Goal: Task Accomplishment & Management: Complete application form

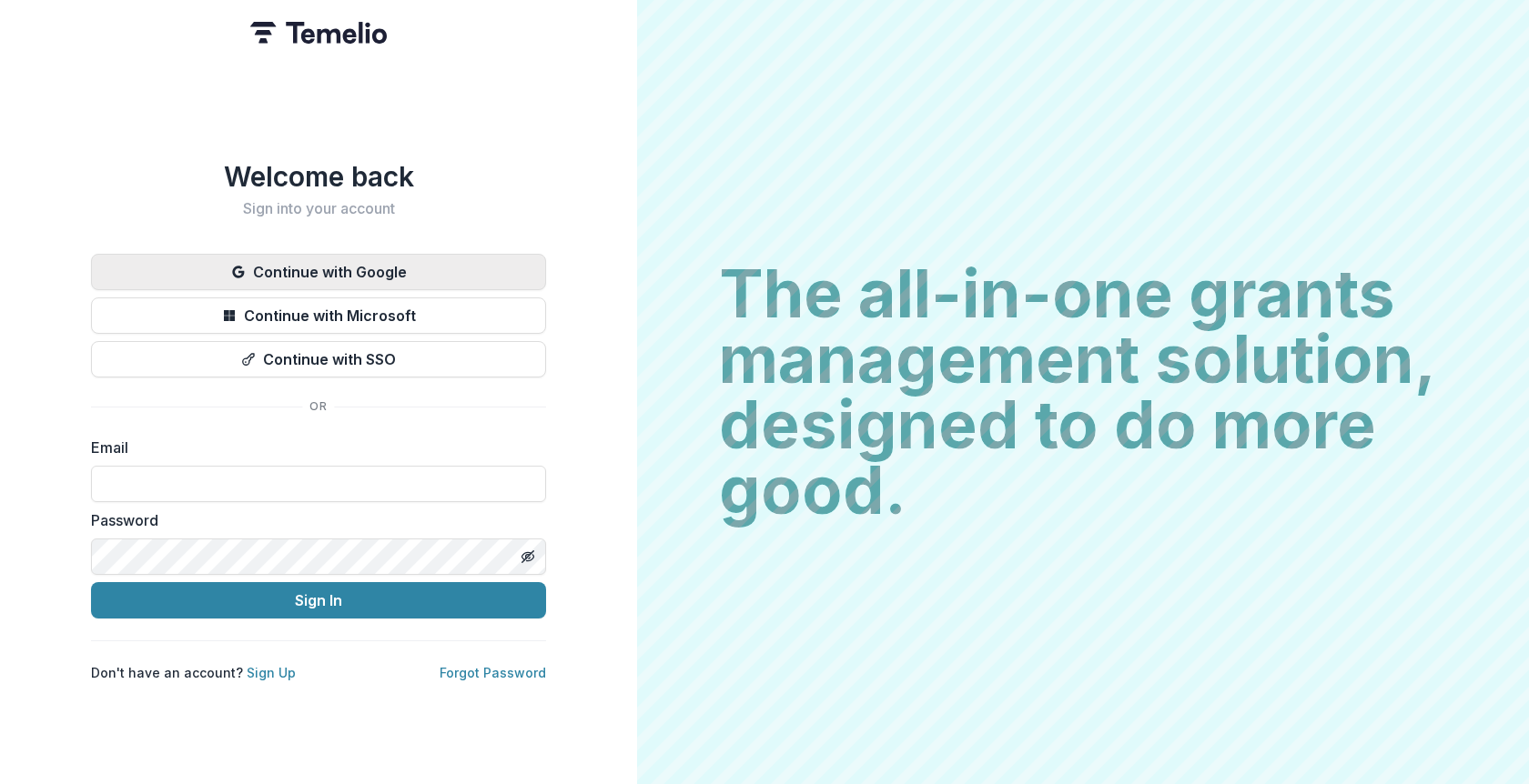
click at [473, 272] on button "Continue with Google" at bounding box center [319, 272] width 455 height 36
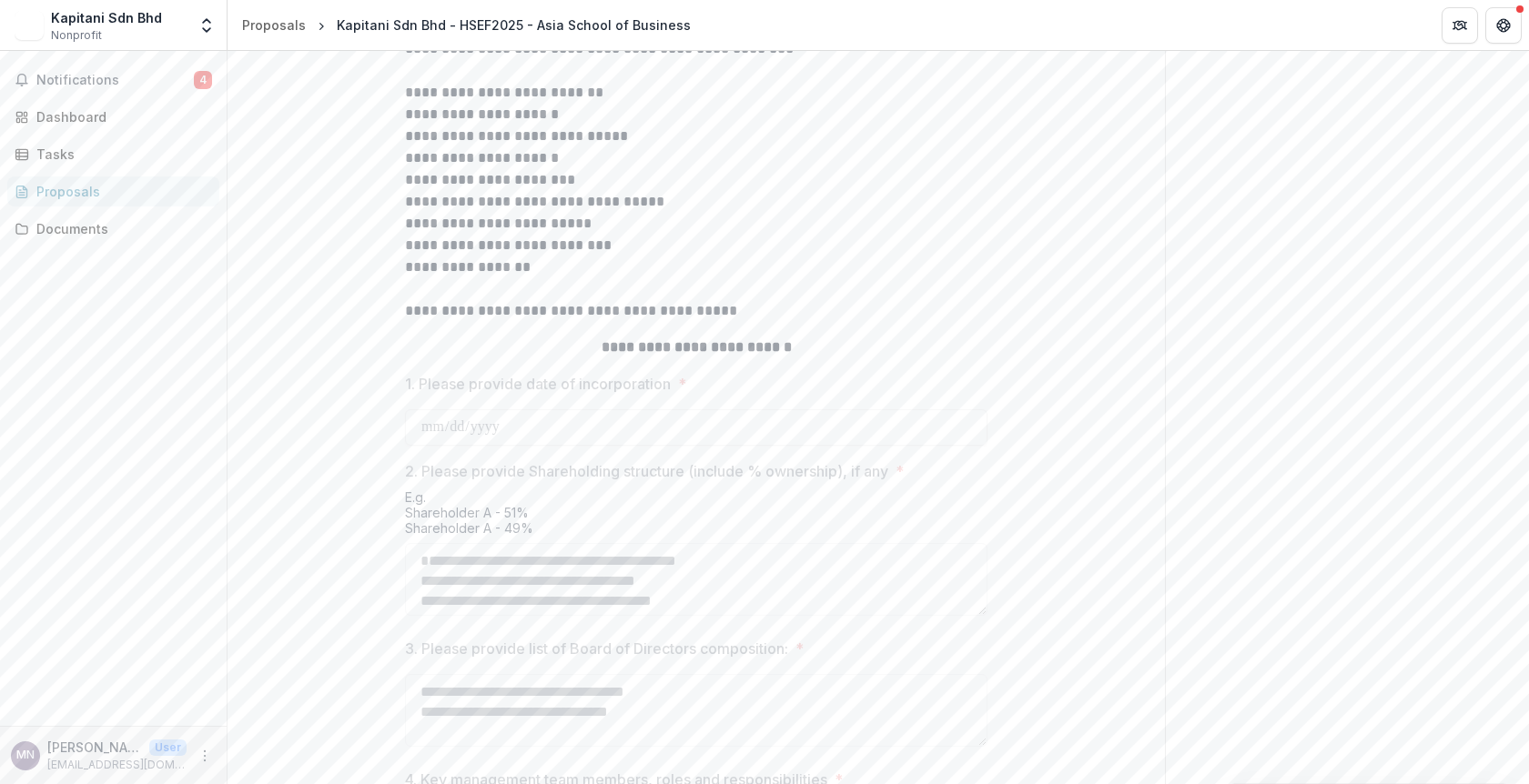
scroll to position [777, 0]
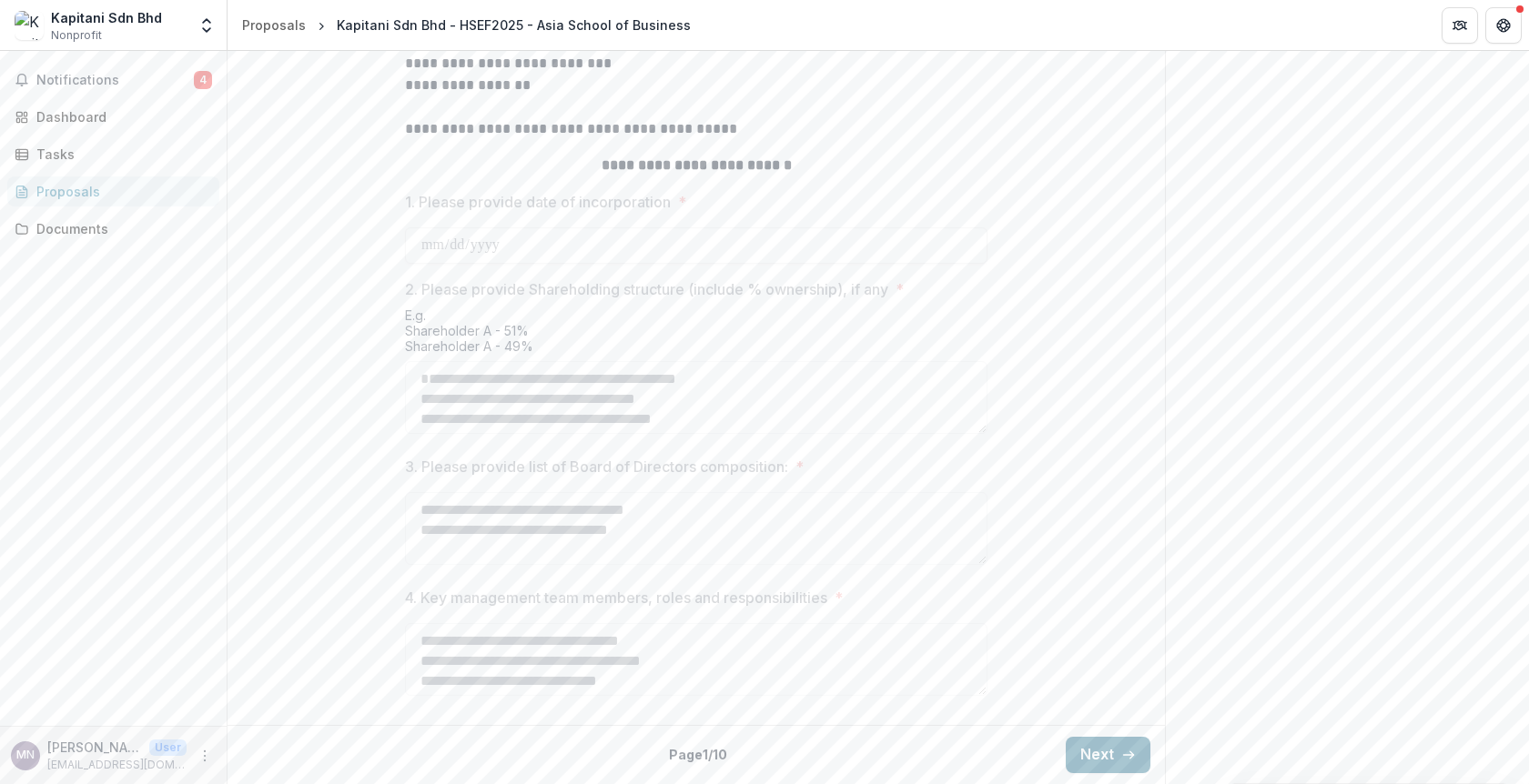
click at [1122, 755] on icon "button" at bounding box center [1129, 755] width 15 height 15
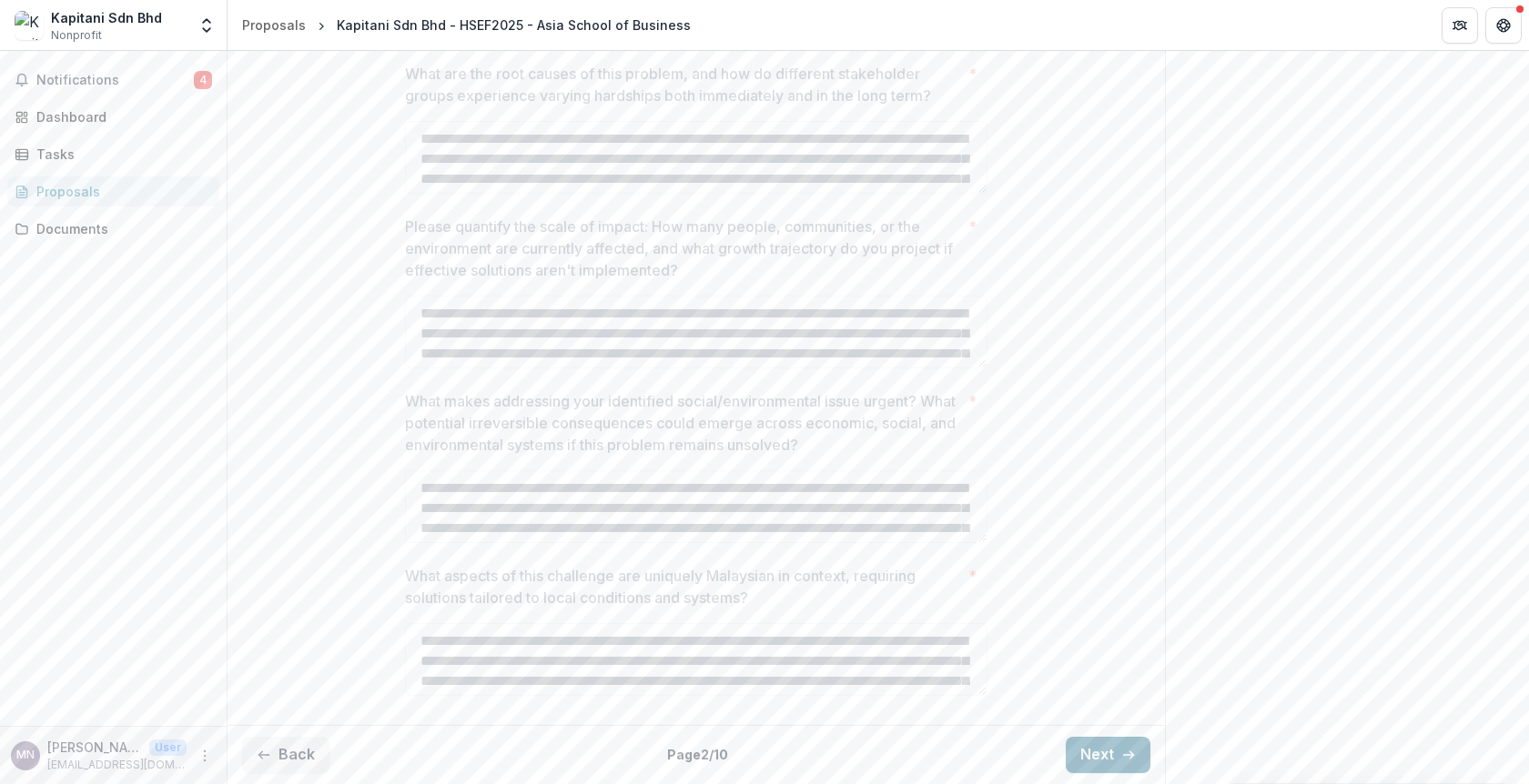
scroll to position [712, 0]
click at [1122, 755] on icon "button" at bounding box center [1129, 755] width 15 height 15
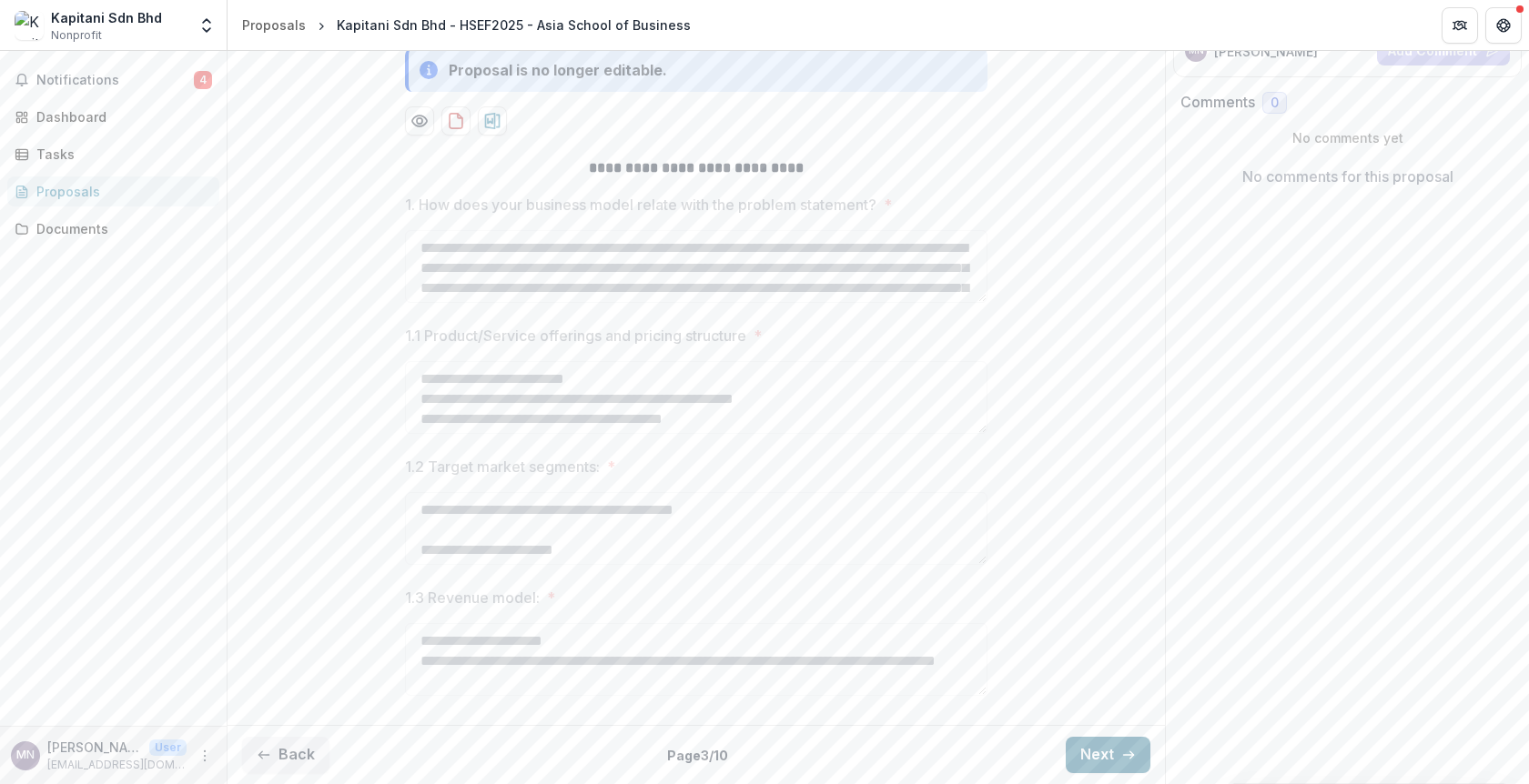
click at [1122, 755] on icon "button" at bounding box center [1129, 755] width 15 height 15
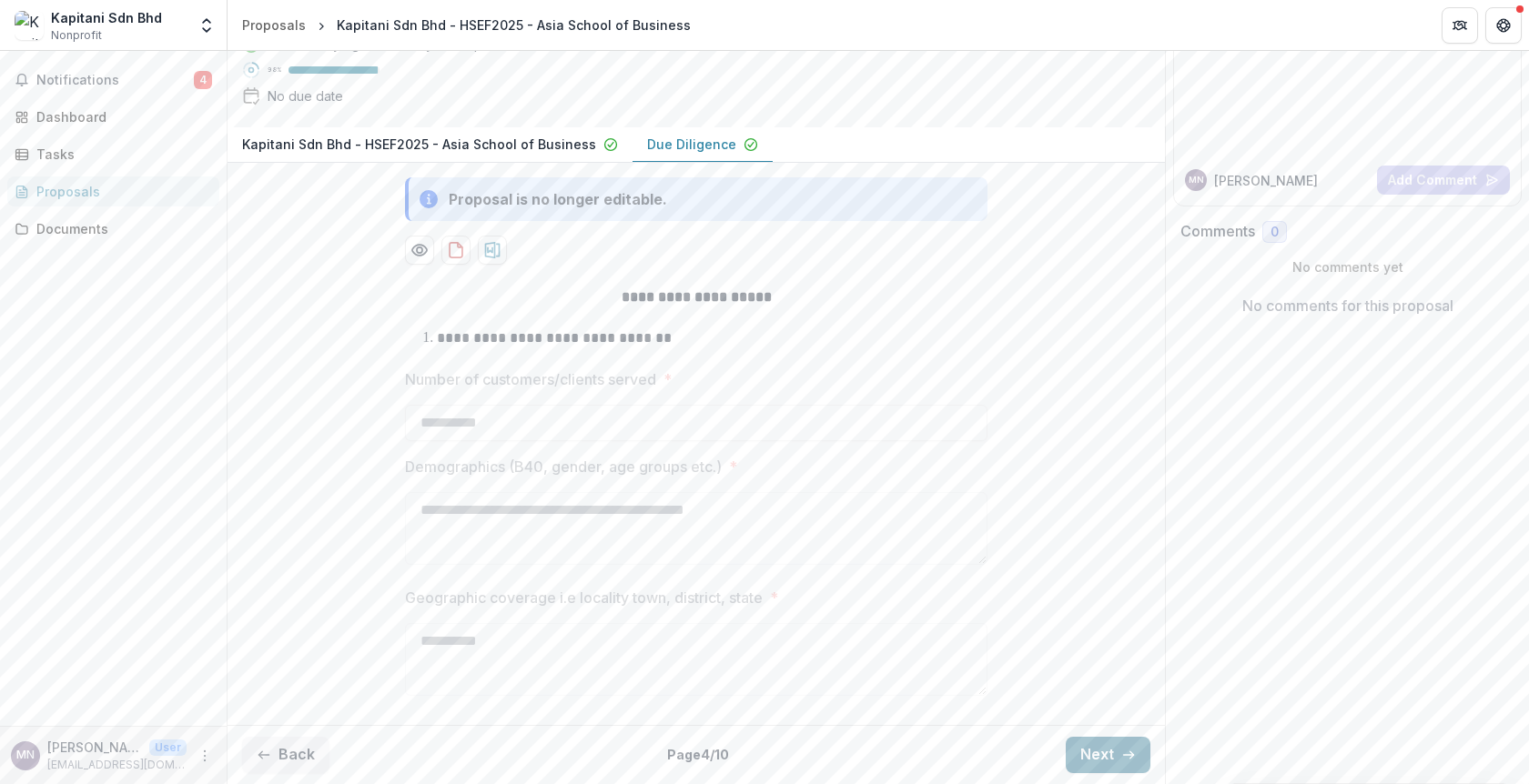
scroll to position [232, 0]
click at [1122, 755] on icon "button" at bounding box center [1129, 755] width 15 height 15
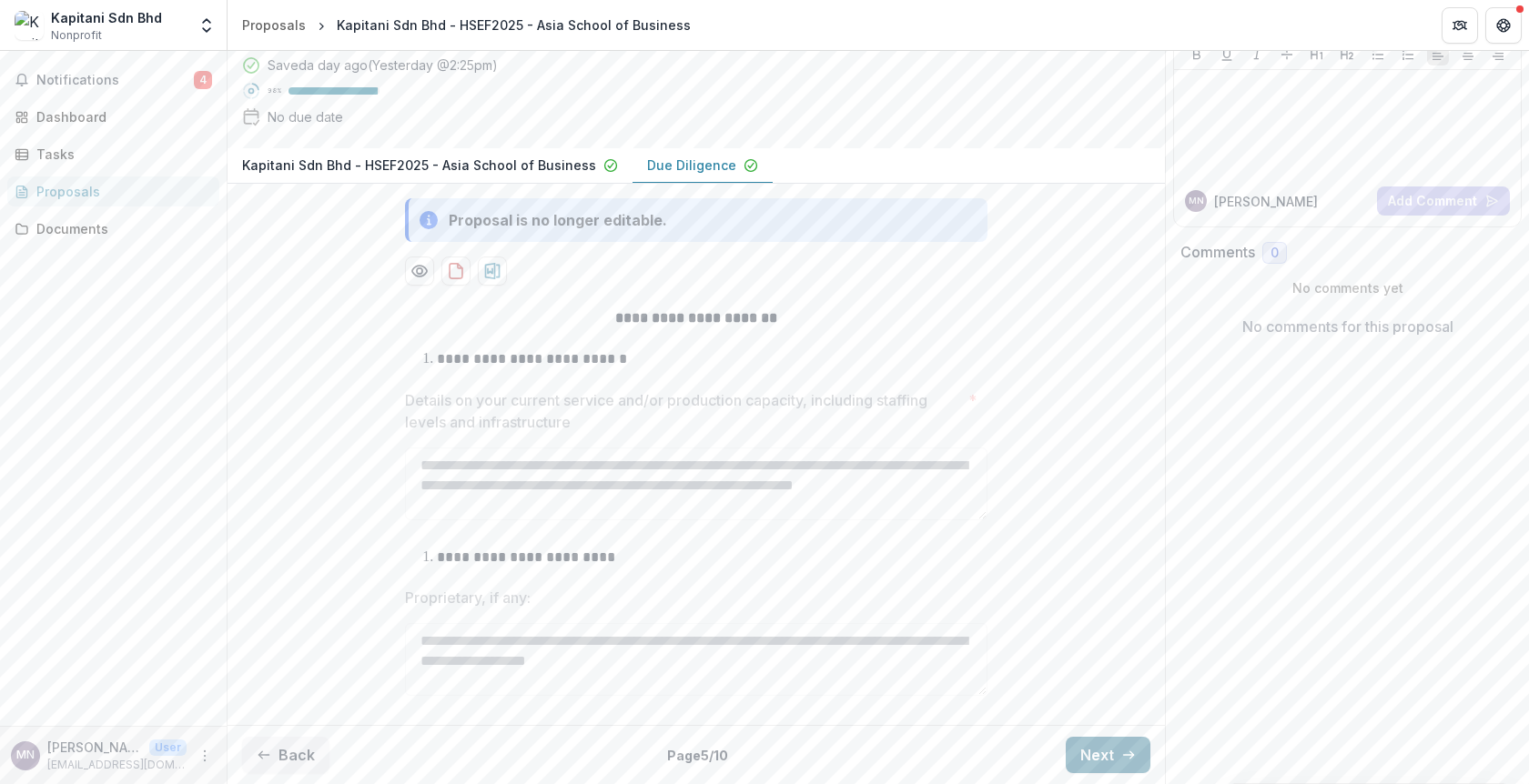
click at [1122, 755] on icon "button" at bounding box center [1129, 755] width 15 height 15
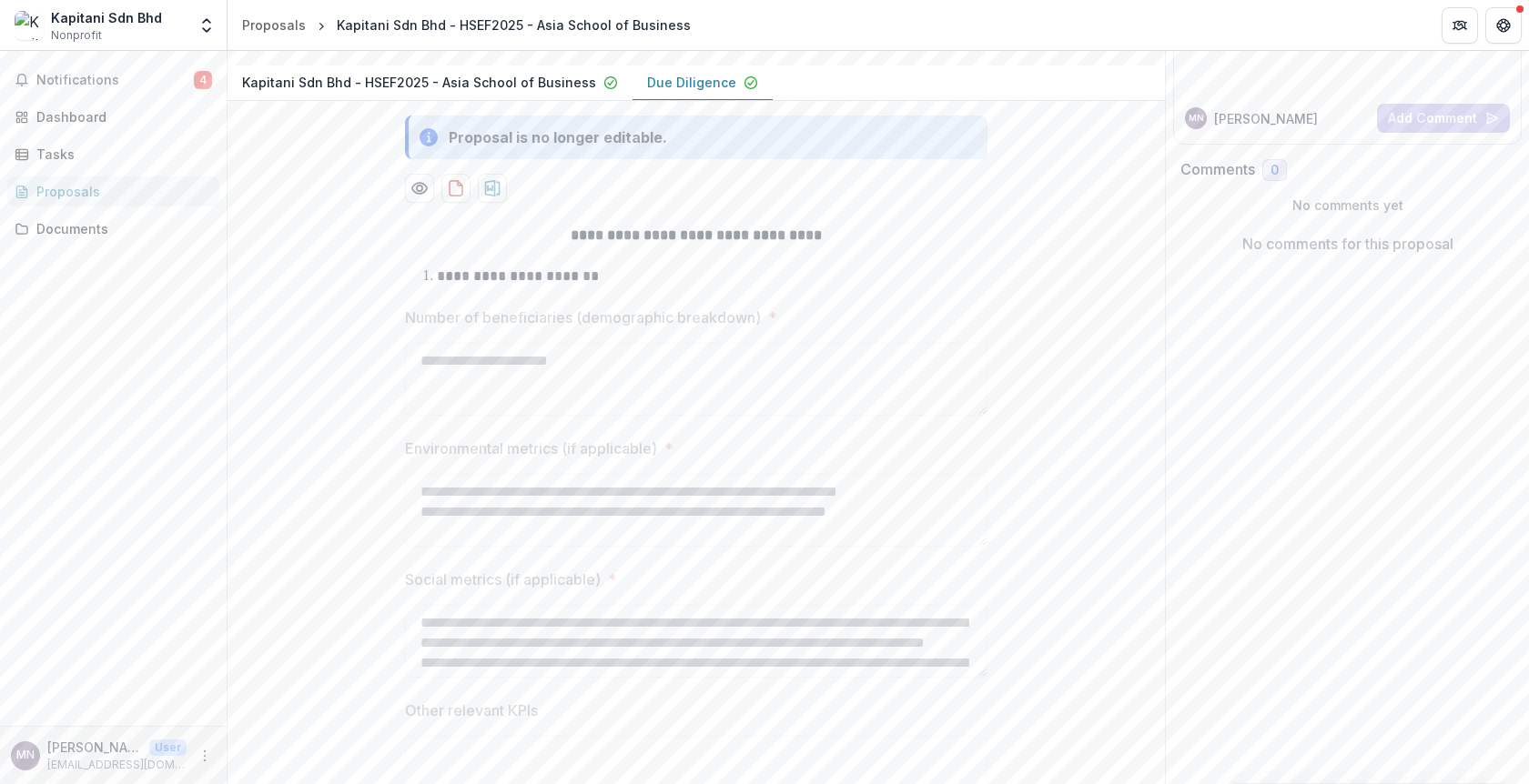
scroll to position [777, 0]
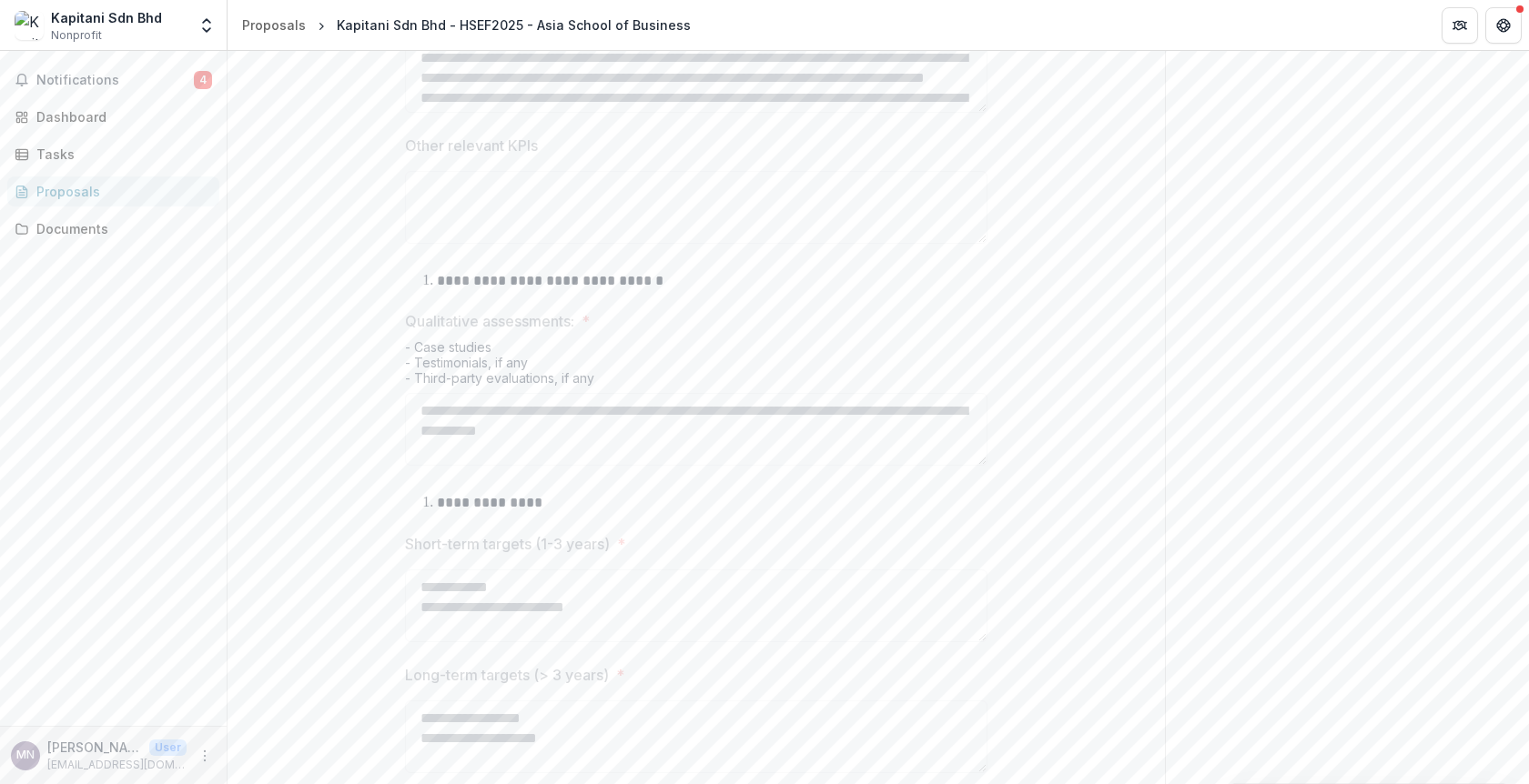
click at [1117, 755] on div "**********" at bounding box center [696, 286] width 937 height 1281
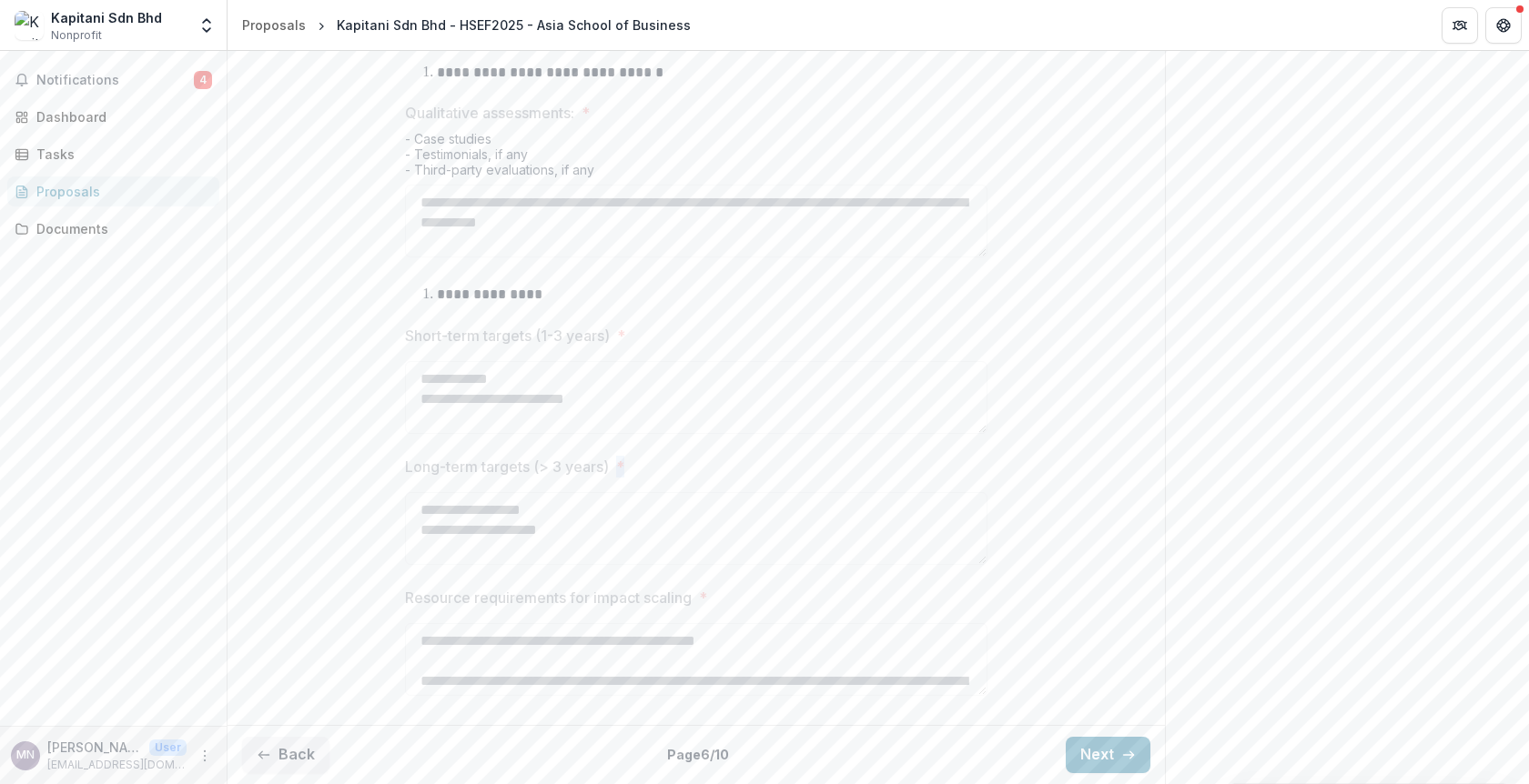
scroll to position [1069, 0]
click at [1109, 757] on button "Next" at bounding box center [1108, 755] width 84 height 36
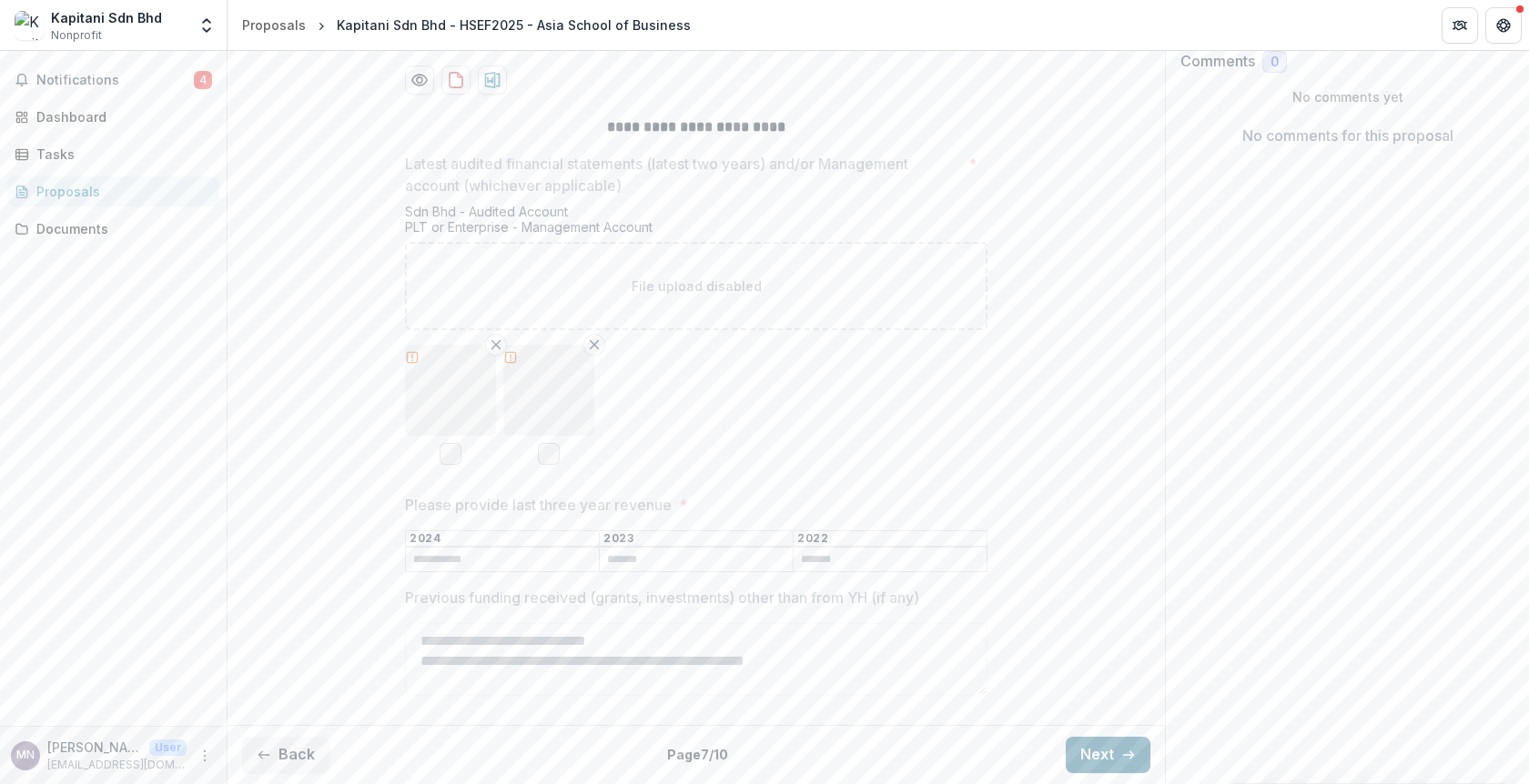
scroll to position [401, 0]
click at [1109, 757] on button "Next" at bounding box center [1108, 755] width 84 height 36
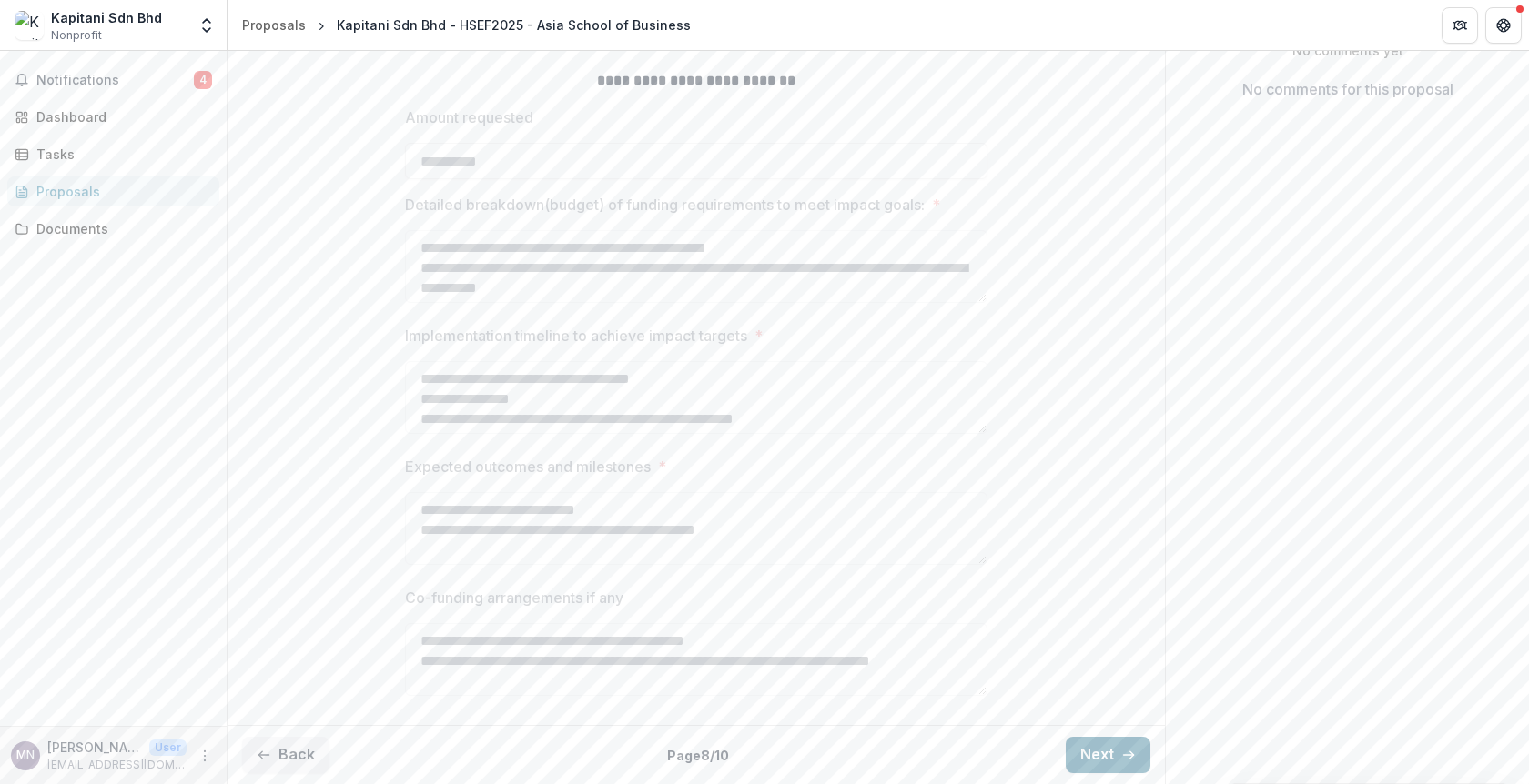
click at [1109, 757] on button "Next" at bounding box center [1108, 755] width 84 height 36
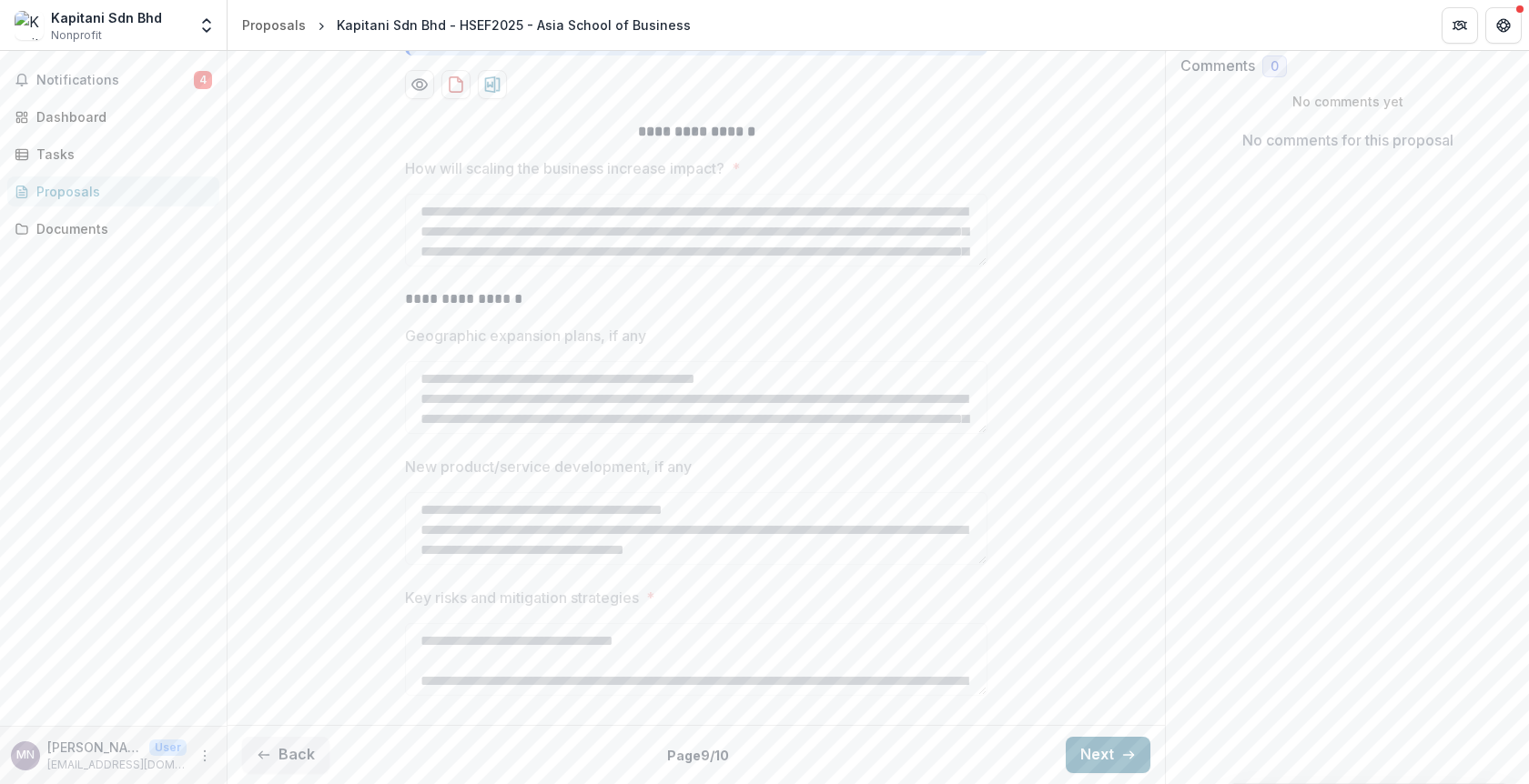
scroll to position [398, 0]
click at [295, 743] on button "Back" at bounding box center [286, 755] width 87 height 36
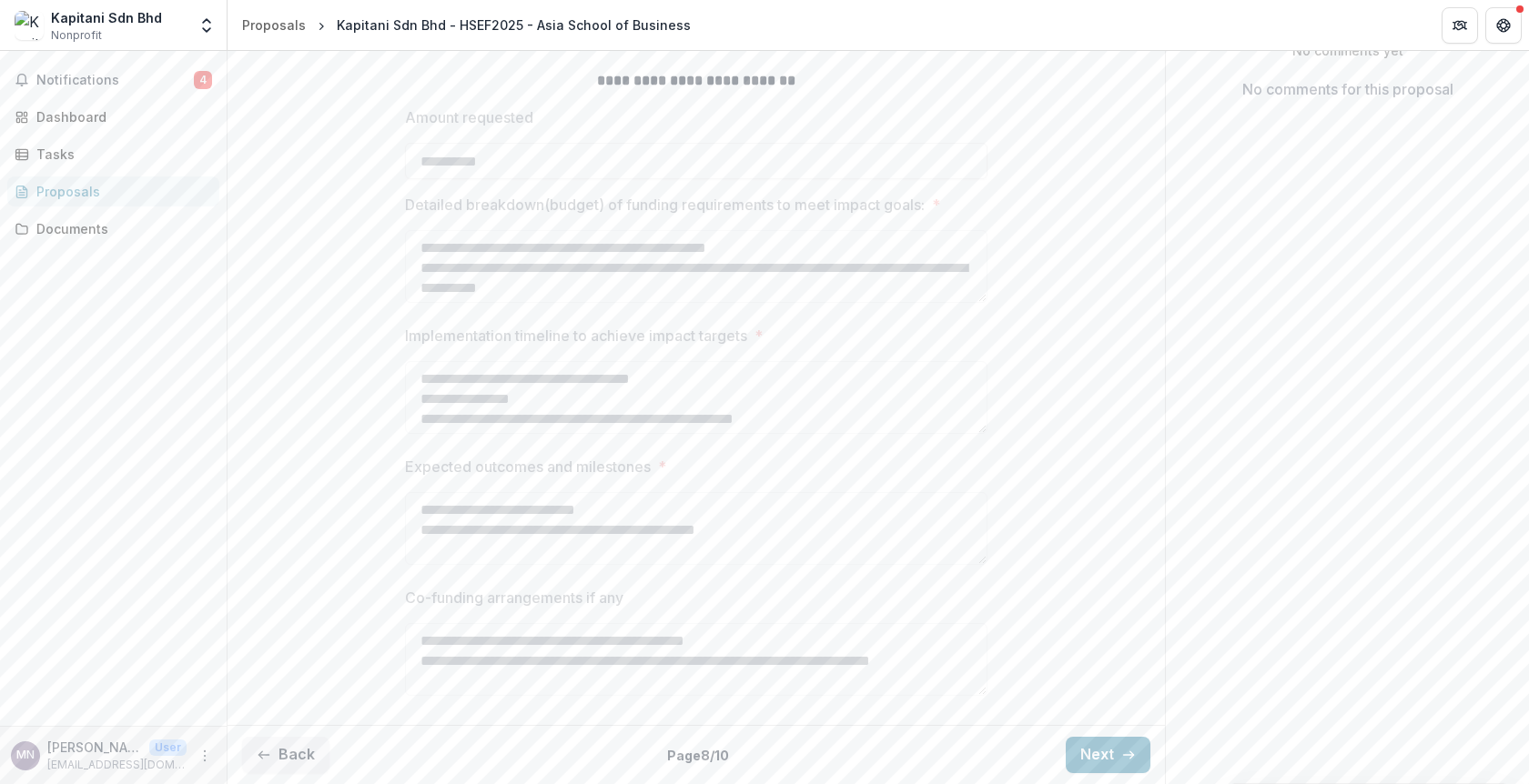
scroll to position [449, 0]
click at [1109, 766] on button "Next" at bounding box center [1108, 755] width 84 height 36
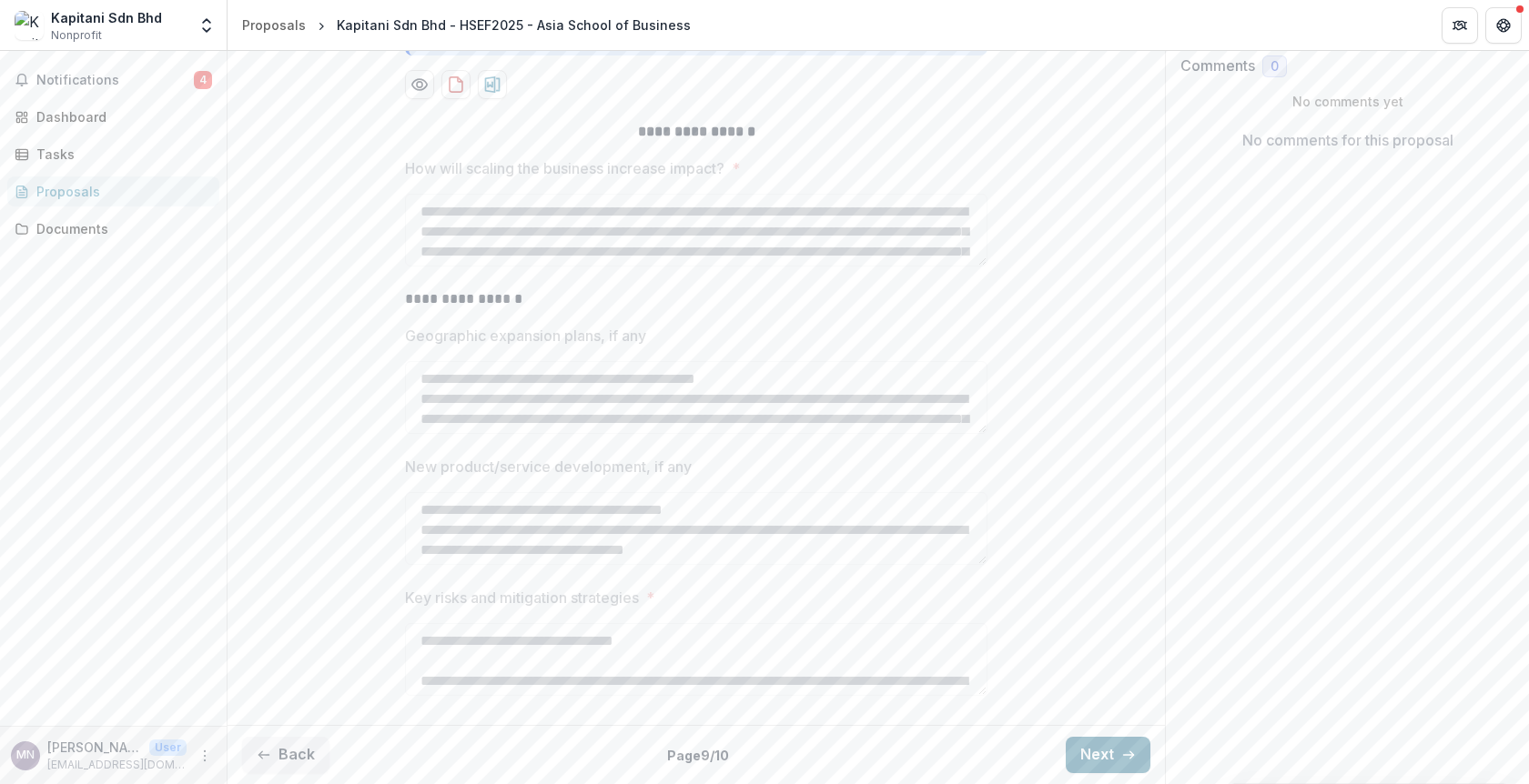
click at [1108, 754] on button "Next" at bounding box center [1108, 755] width 84 height 36
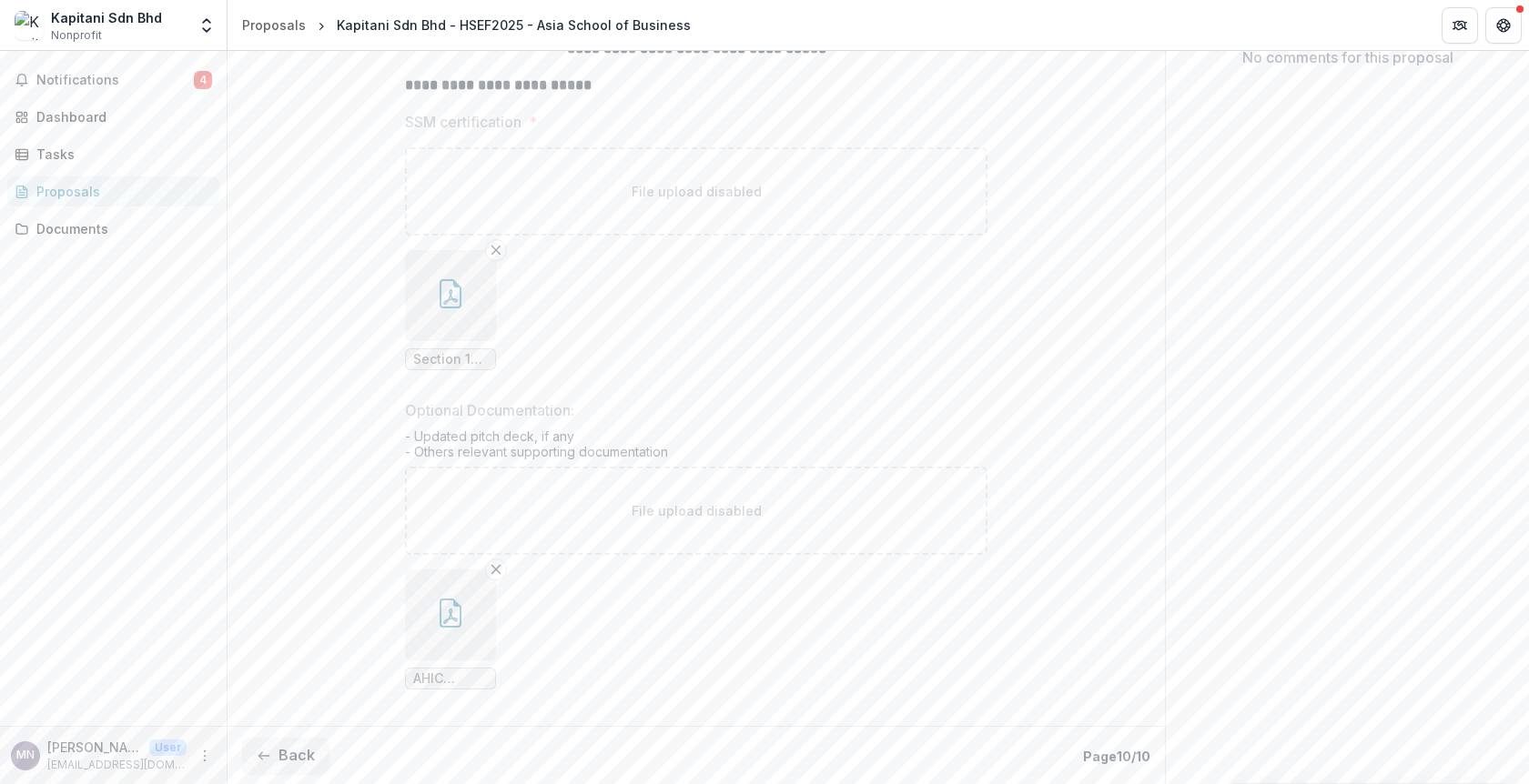
scroll to position [483, 0]
click at [860, 590] on ul "AHIC Kapitani PitchDeck v 2462025 v1.pdf" at bounding box center [697, 629] width 583 height 120
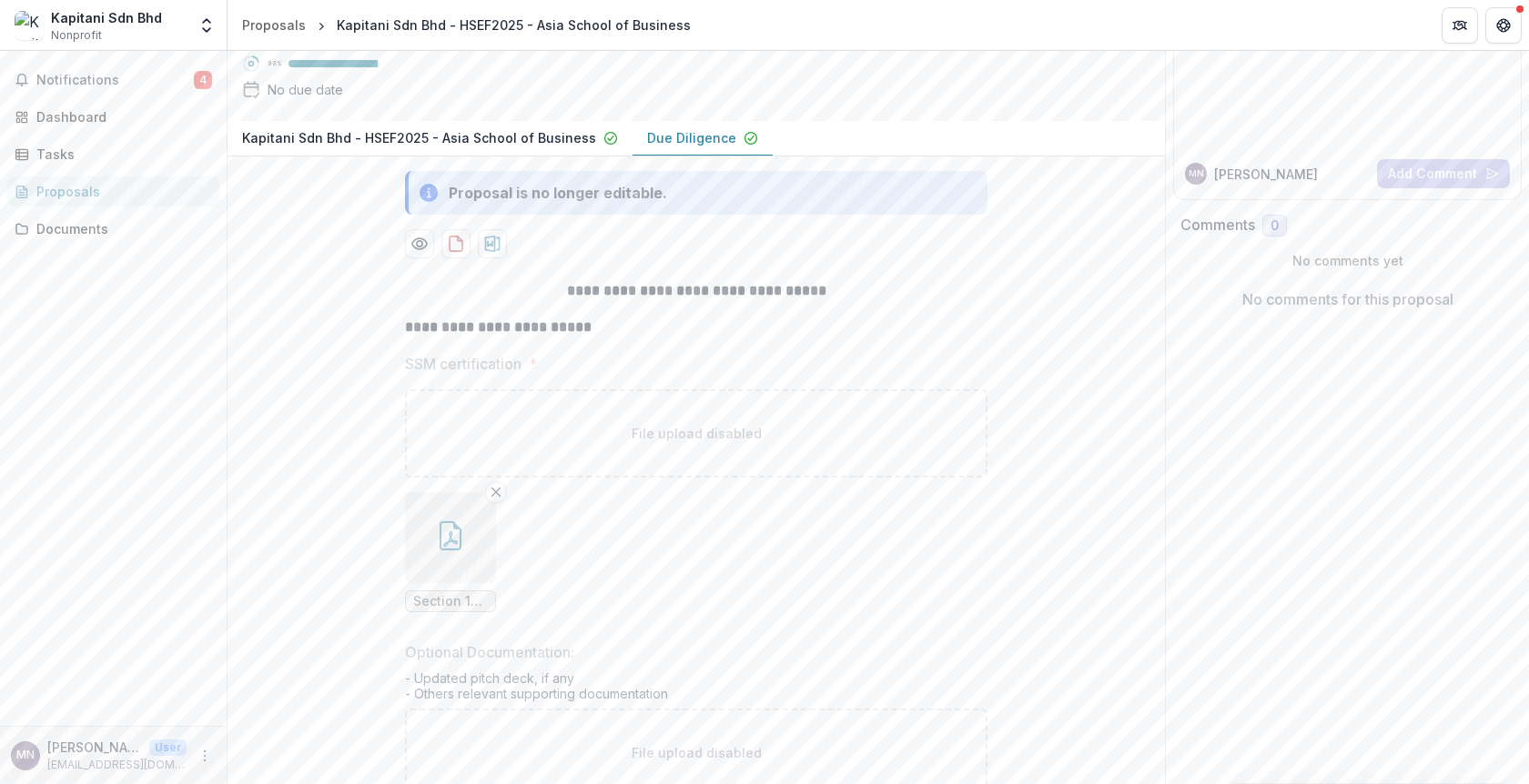
scroll to position [0, 0]
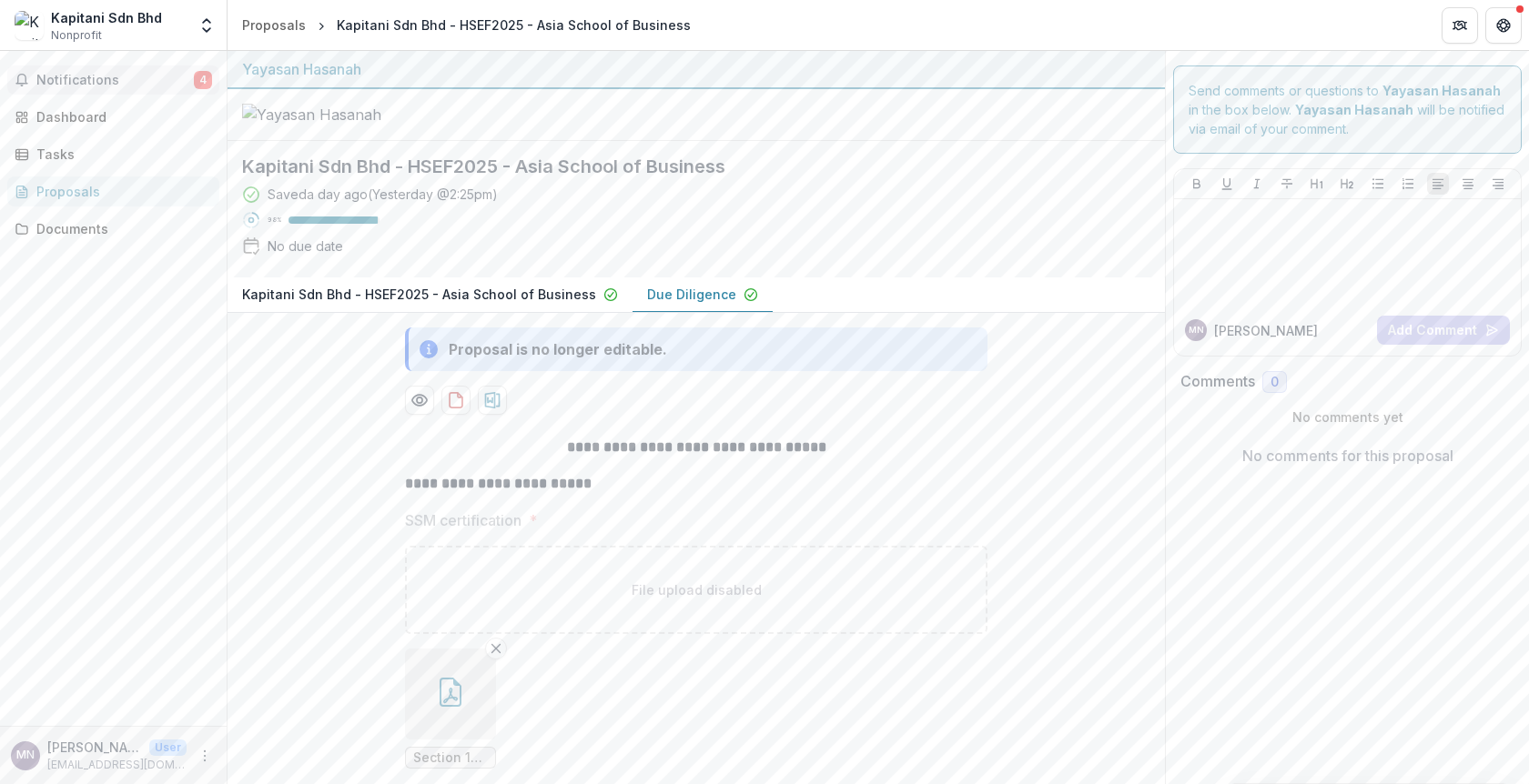
click at [127, 93] on button "Notifications 4" at bounding box center [113, 80] width 212 height 29
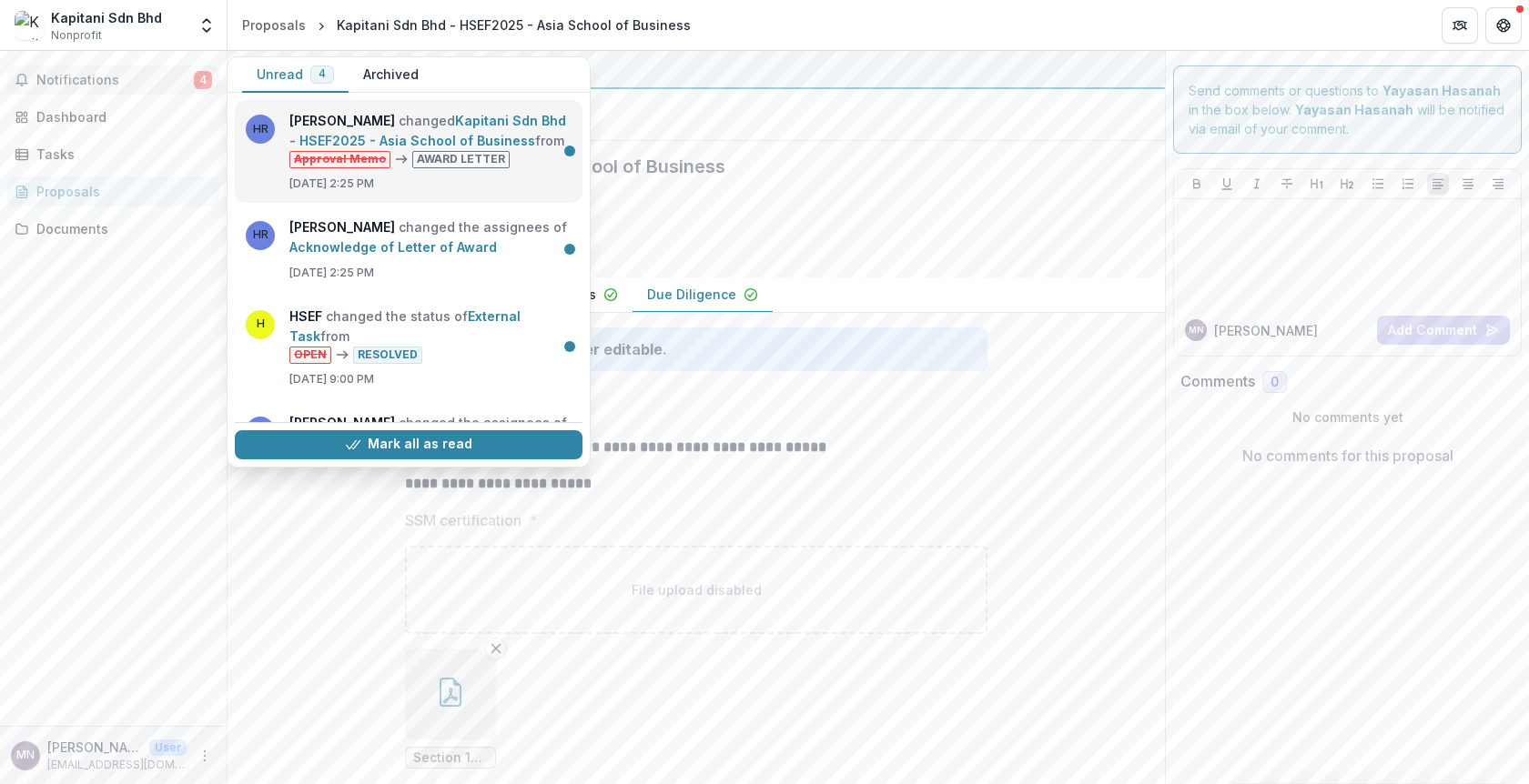
click at [435, 137] on link "Kapitani Sdn Bhd - HSEF2025 - Asia School of Business" at bounding box center [428, 131] width 277 height 35
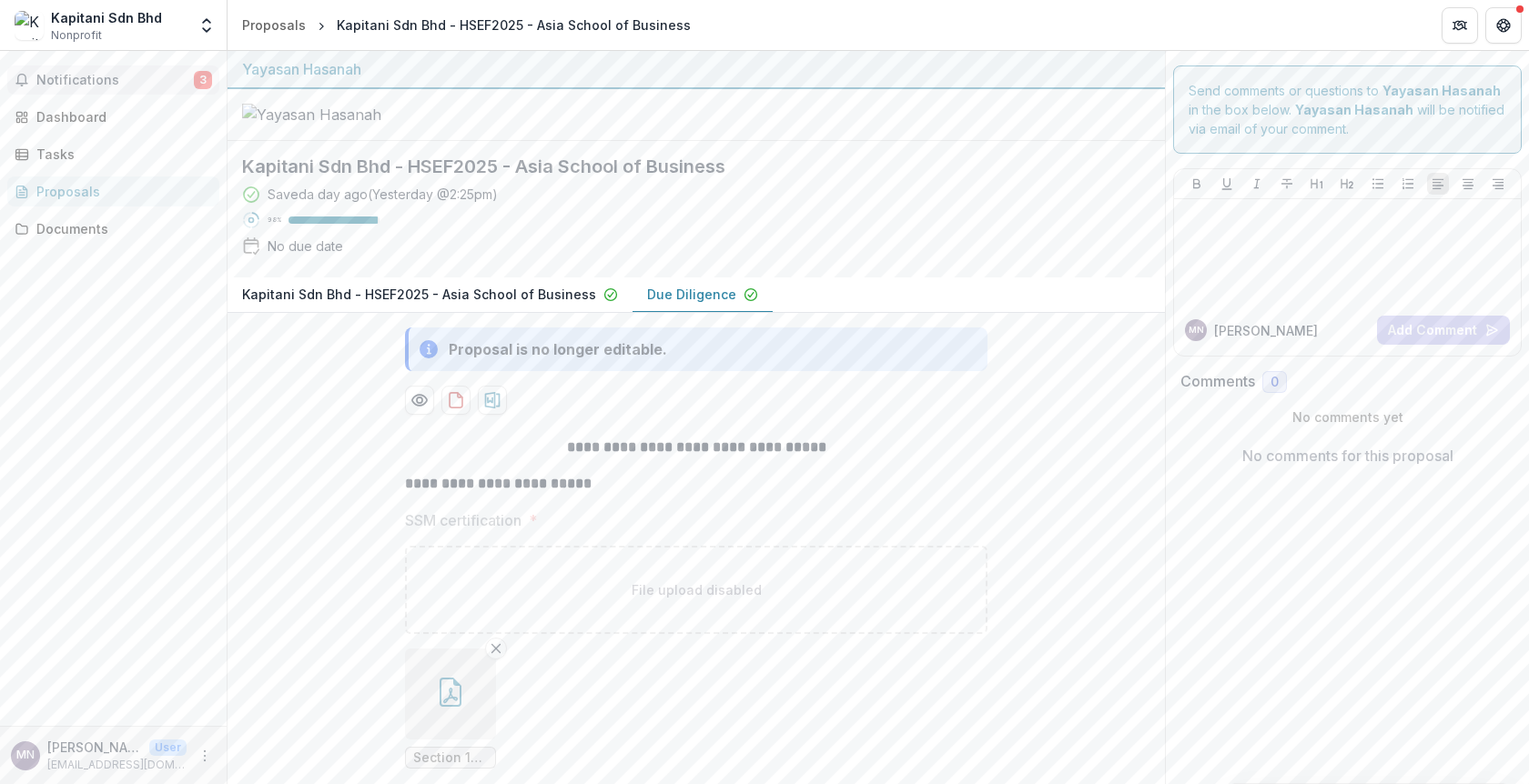
click at [81, 74] on span "Notifications" at bounding box center [115, 80] width 157 height 16
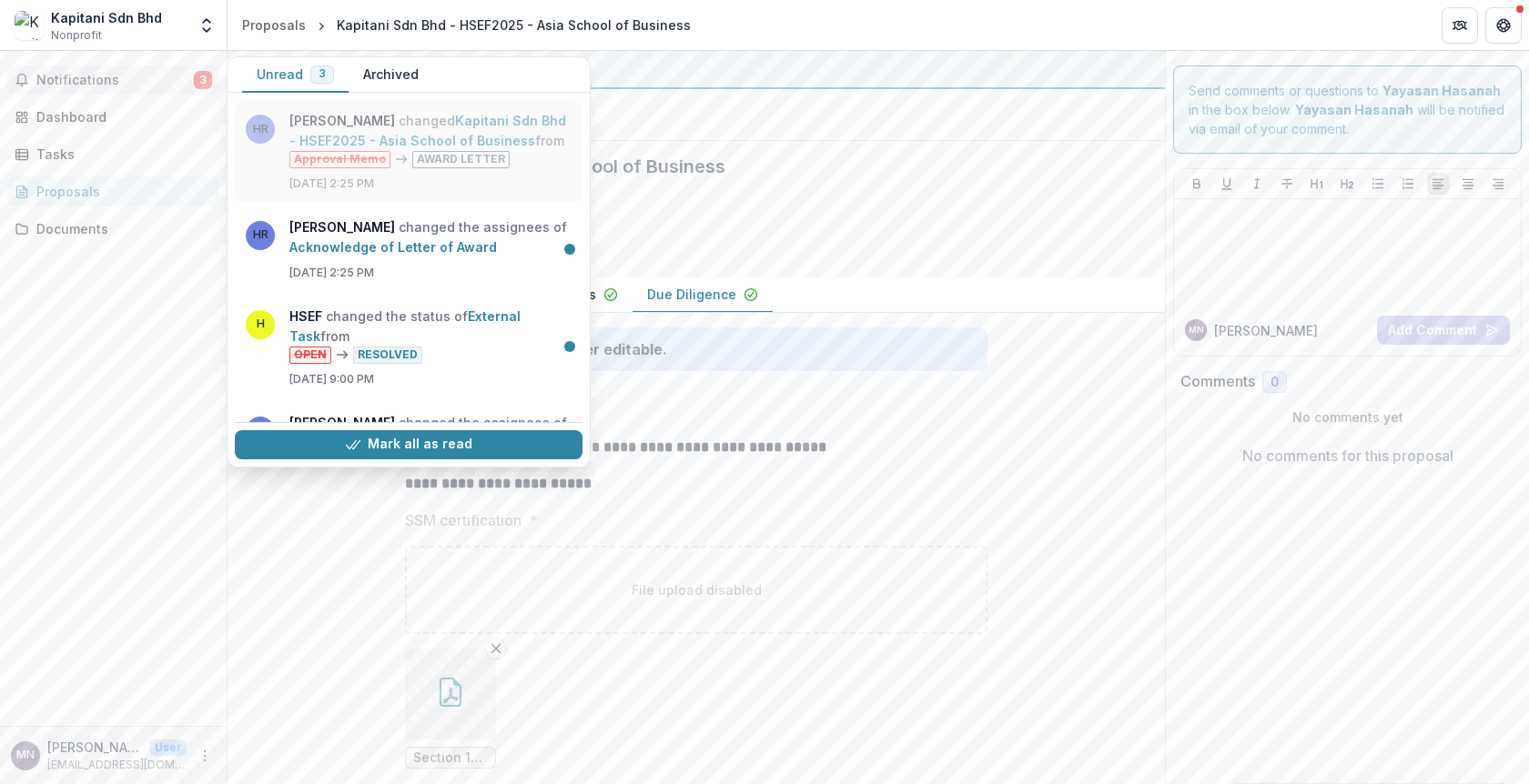
click at [321, 138] on link "Kapitani Sdn Bhd - HSEF2025 - Asia School of Business" at bounding box center [428, 131] width 277 height 35
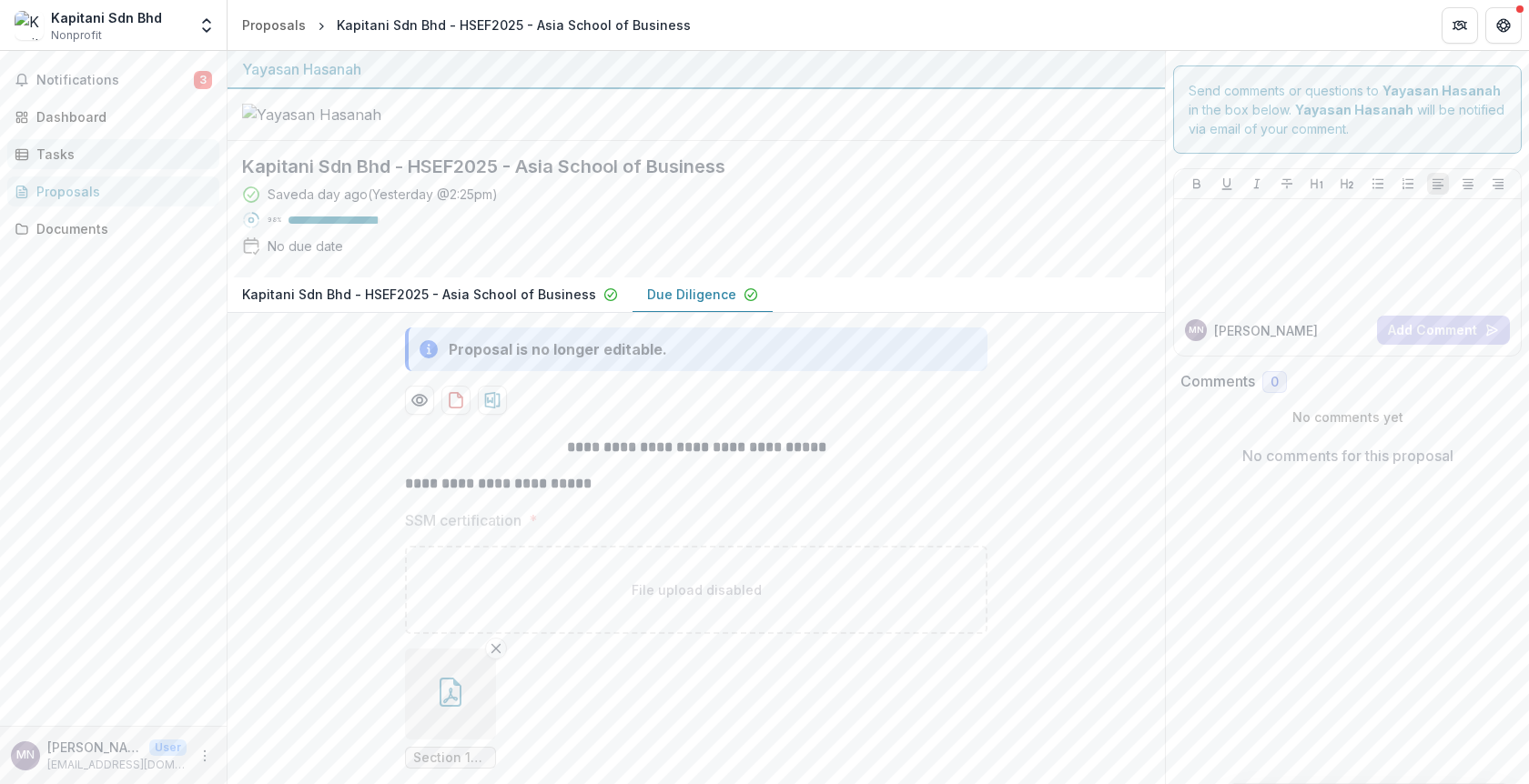
click at [54, 154] on div "Tasks" at bounding box center [121, 153] width 169 height 19
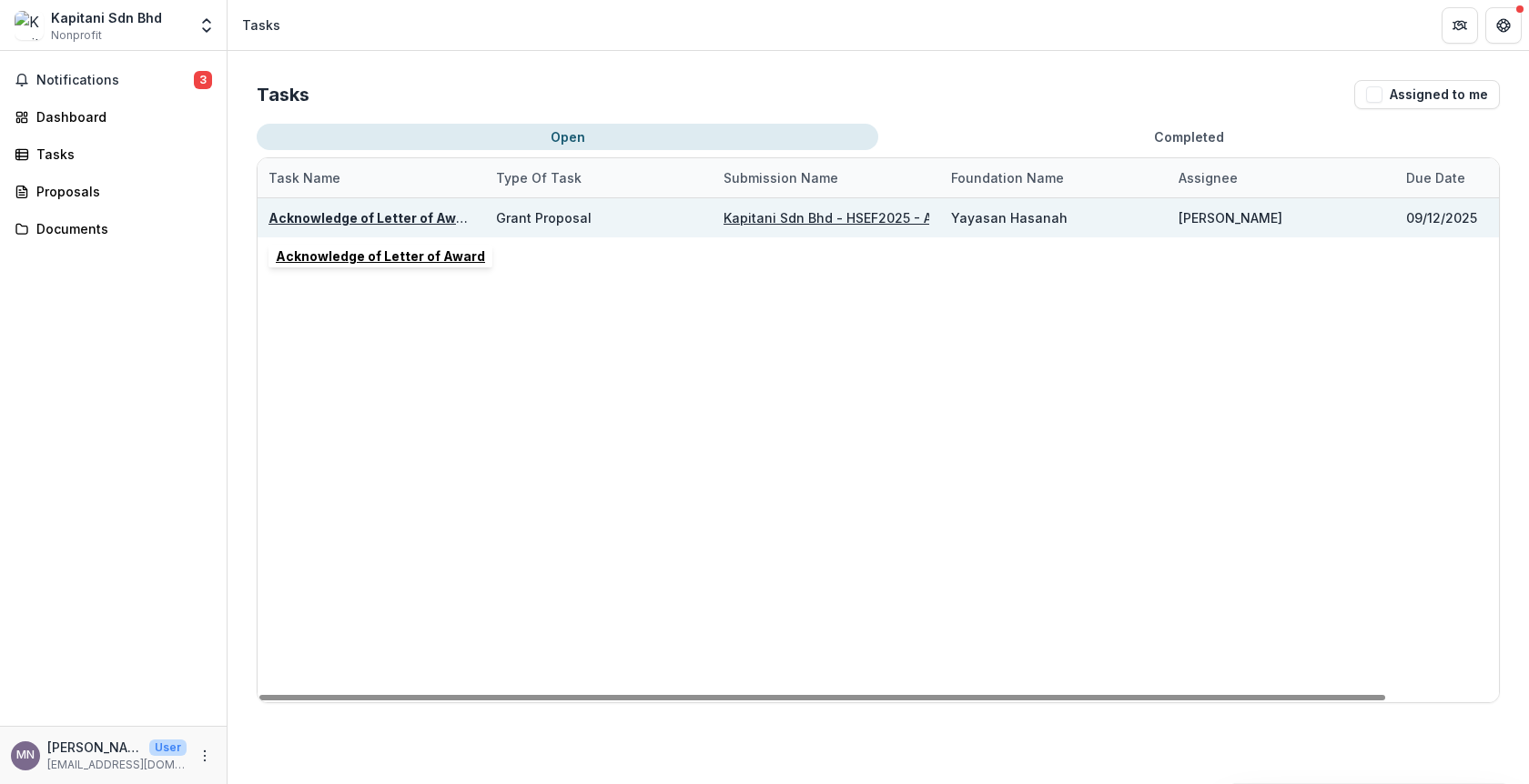
click at [413, 218] on u "Acknowledge of Letter of Award" at bounding box center [373, 218] width 209 height 16
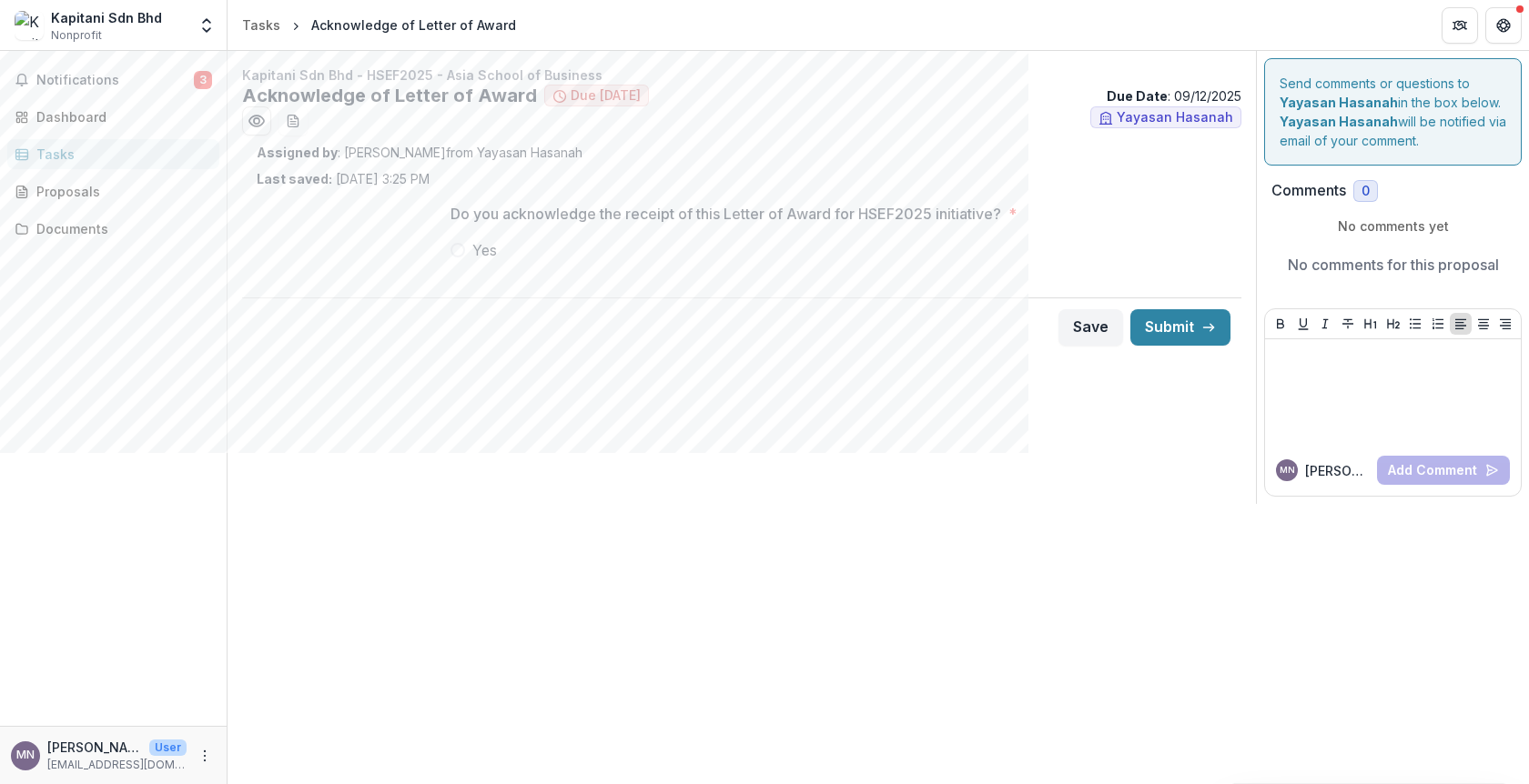
click at [457, 255] on span at bounding box center [457, 250] width 15 height 15
click at [91, 193] on div "Proposals" at bounding box center [121, 190] width 169 height 19
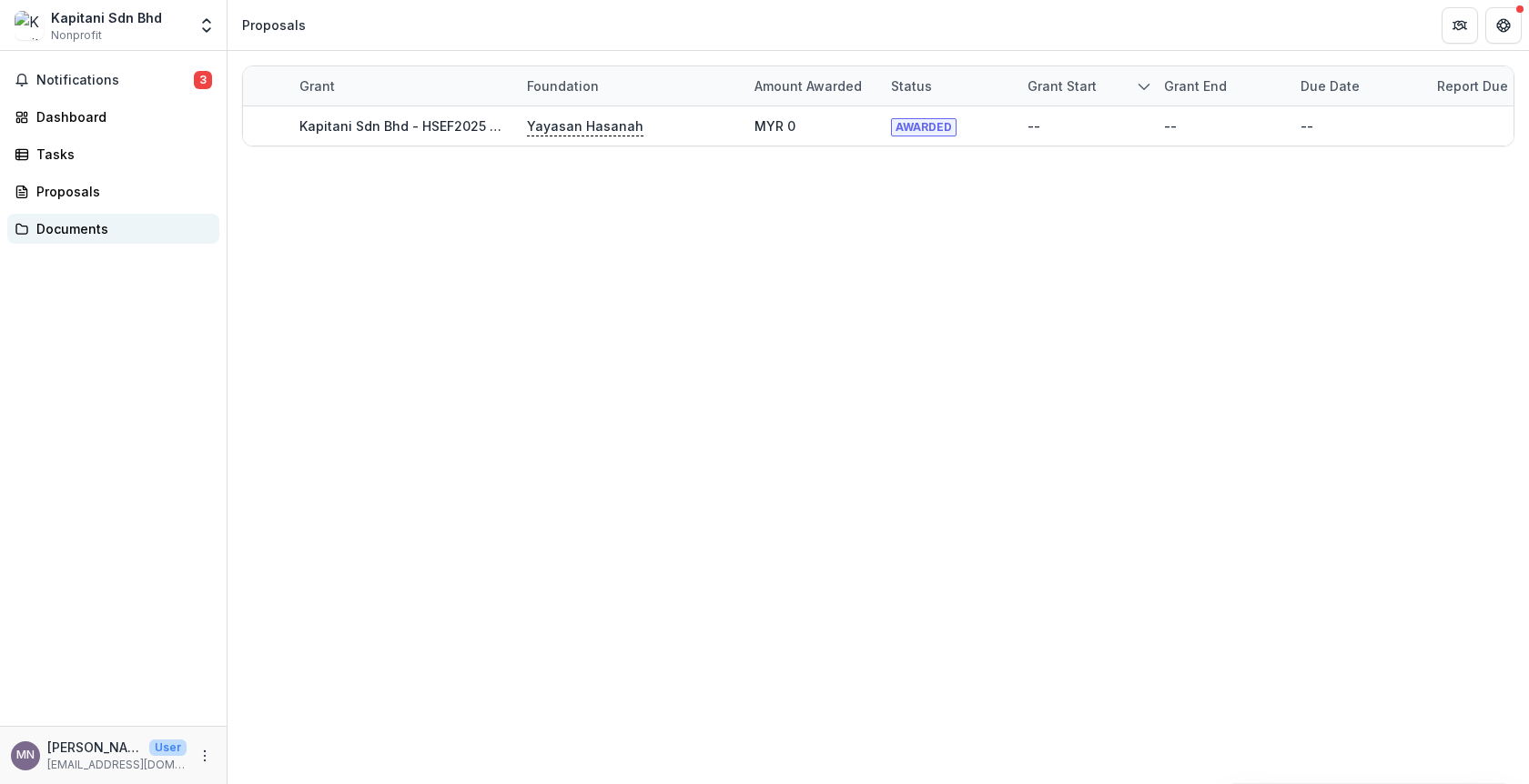
click at [94, 243] on link "Documents" at bounding box center [113, 229] width 212 height 30
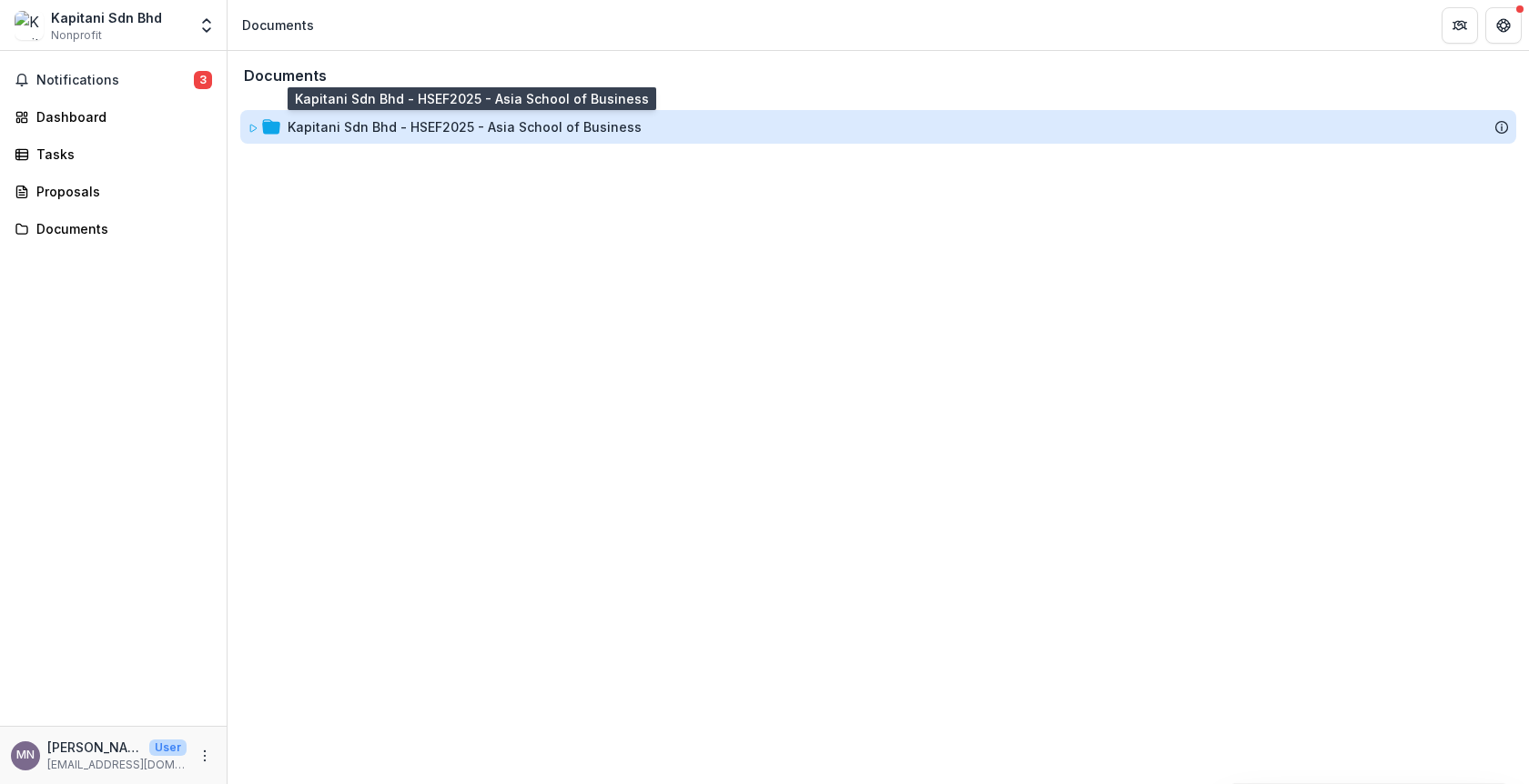
click at [355, 124] on div "Kapitani Sdn Bhd - HSEF2025 - Asia School of Business" at bounding box center [464, 127] width 354 height 19
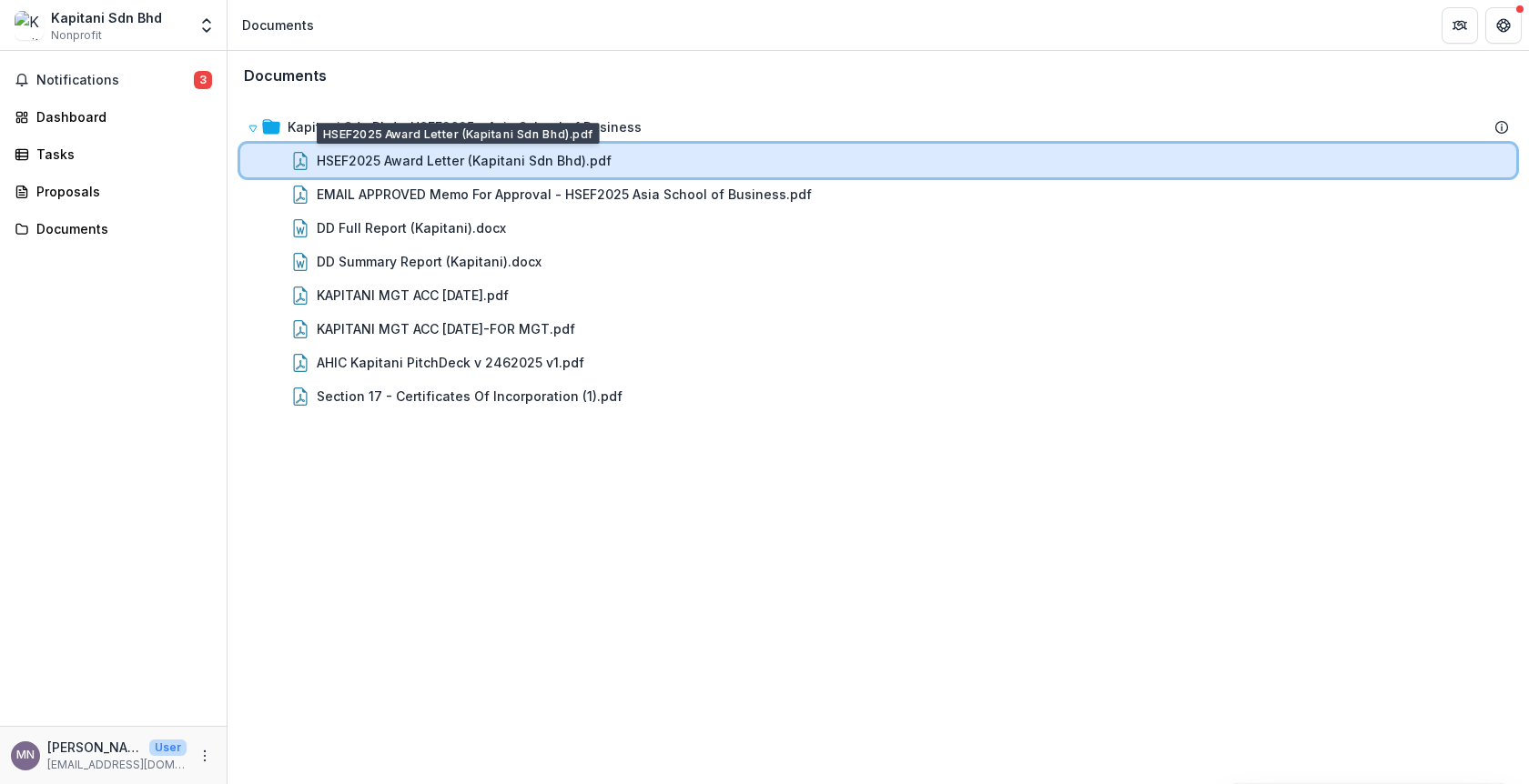
click at [488, 170] on div "HSEF2025 Award Letter (Kapitani Sdn Bhd).pdf" at bounding box center [878, 161] width 1276 height 33
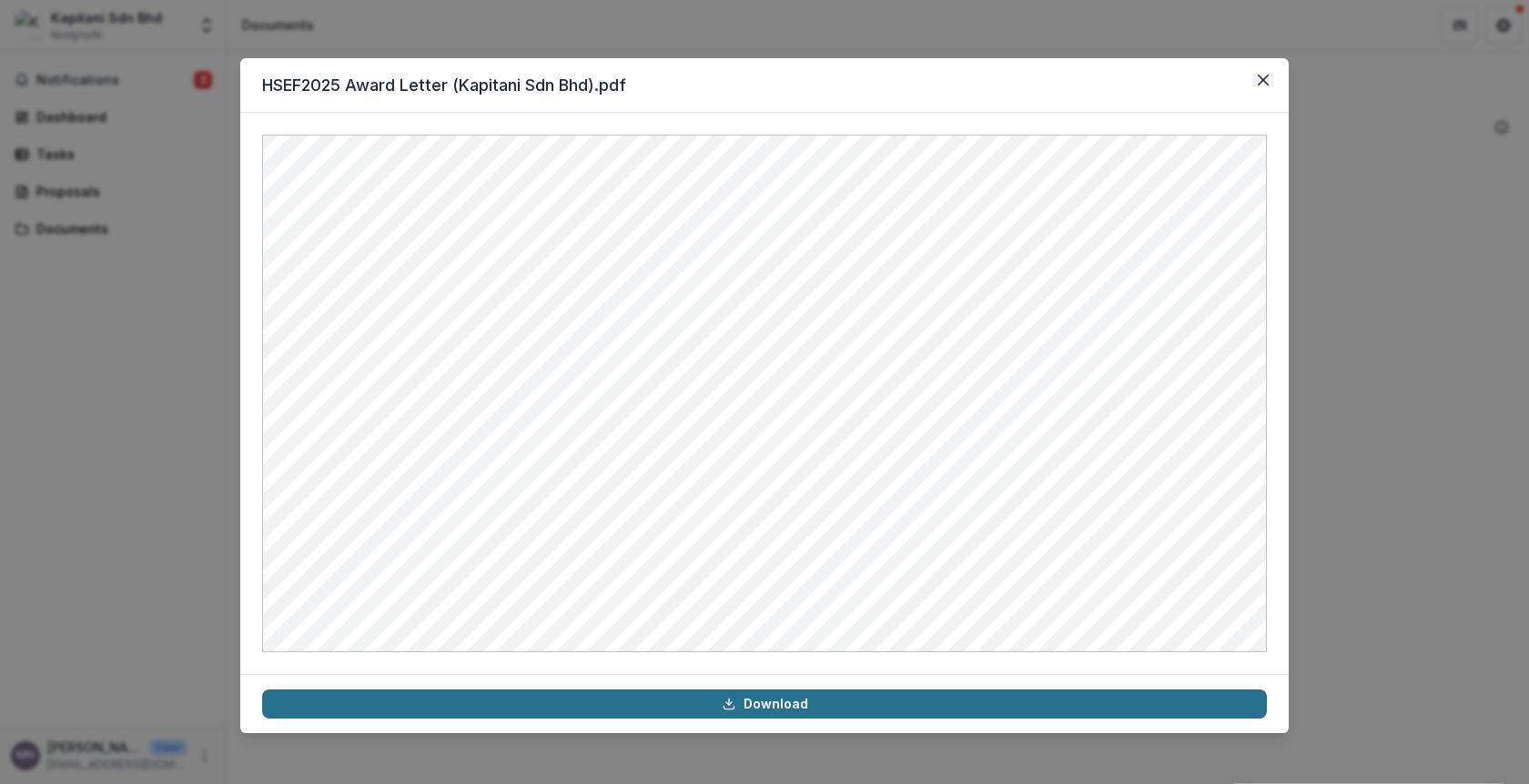
click at [811, 702] on link "Download" at bounding box center [764, 705] width 1005 height 29
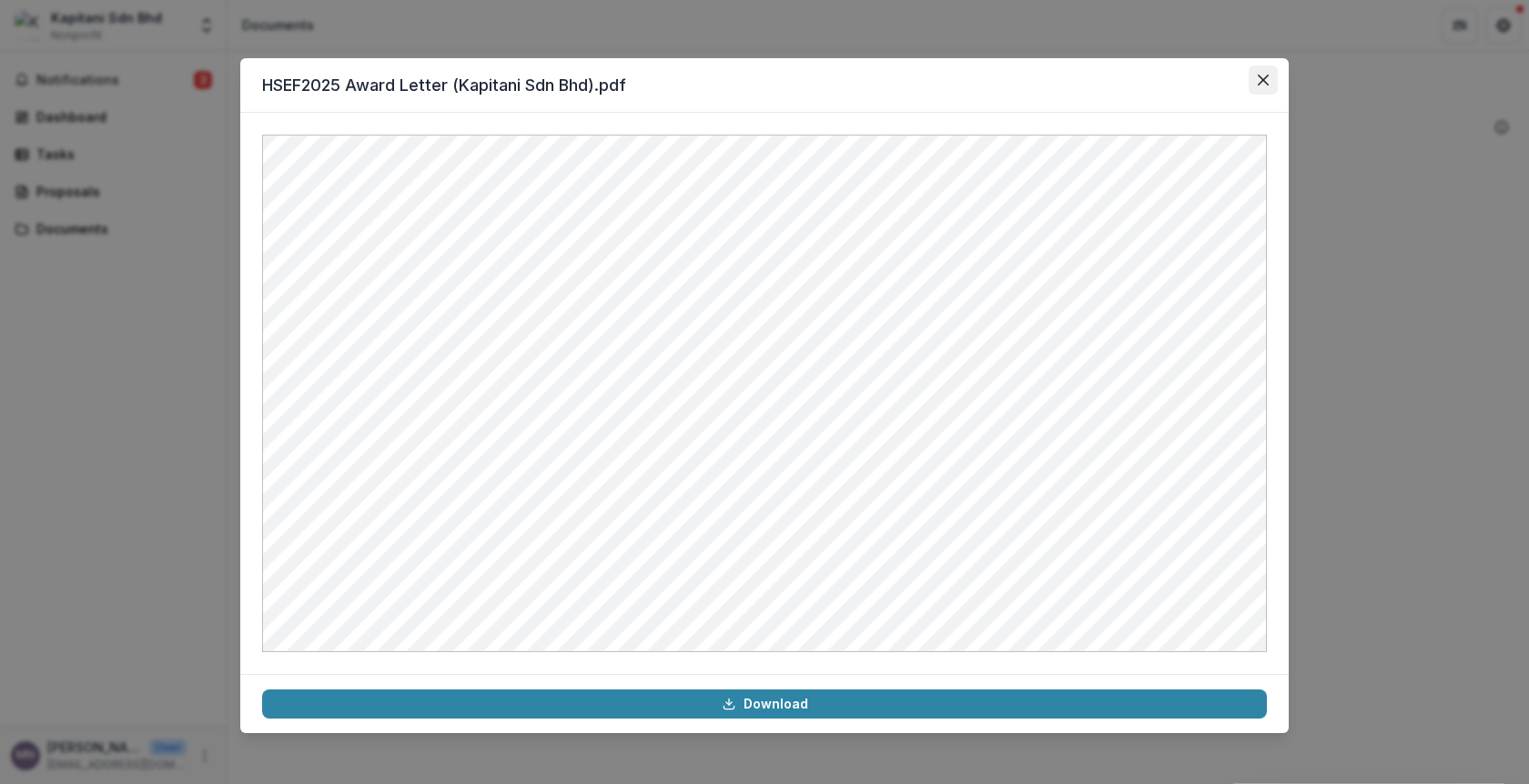
click at [1264, 86] on button "Close" at bounding box center [1263, 80] width 29 height 29
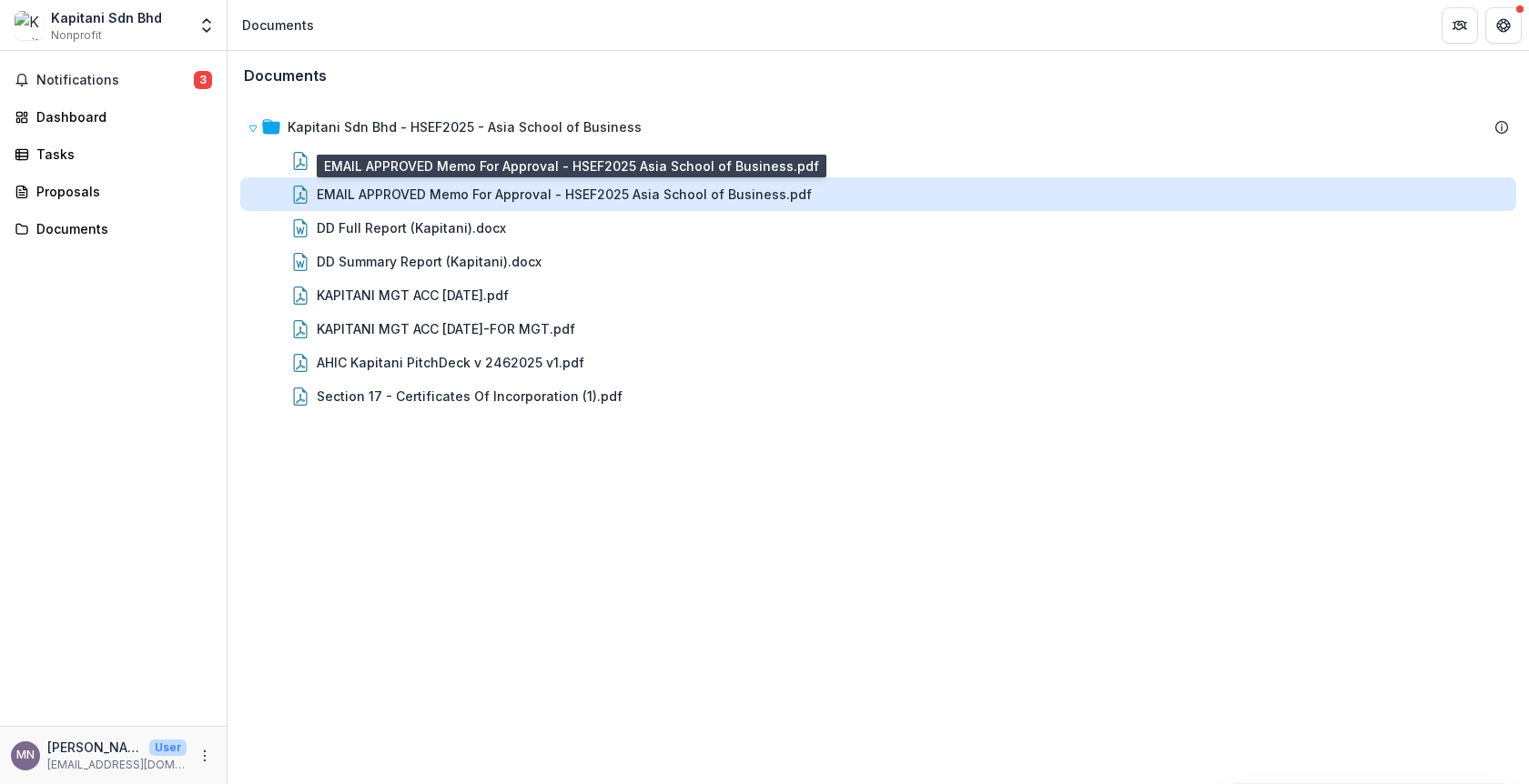
click at [490, 203] on div "EMAIL APPROVED Memo For Approval - HSEF2025 Asia School of Business.pdf" at bounding box center [564, 193] width 495 height 19
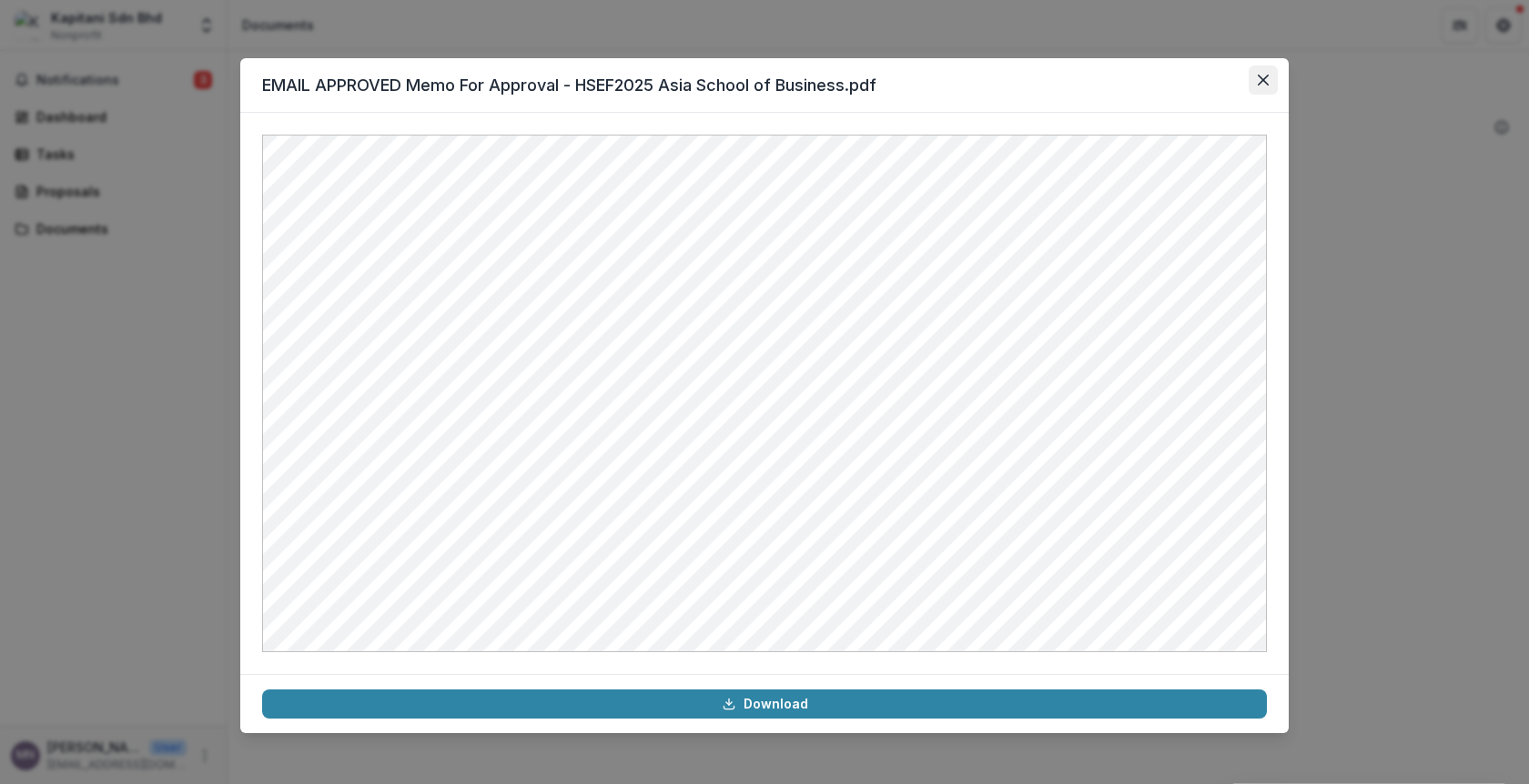
click at [1264, 81] on icon "Close" at bounding box center [1263, 79] width 11 height 11
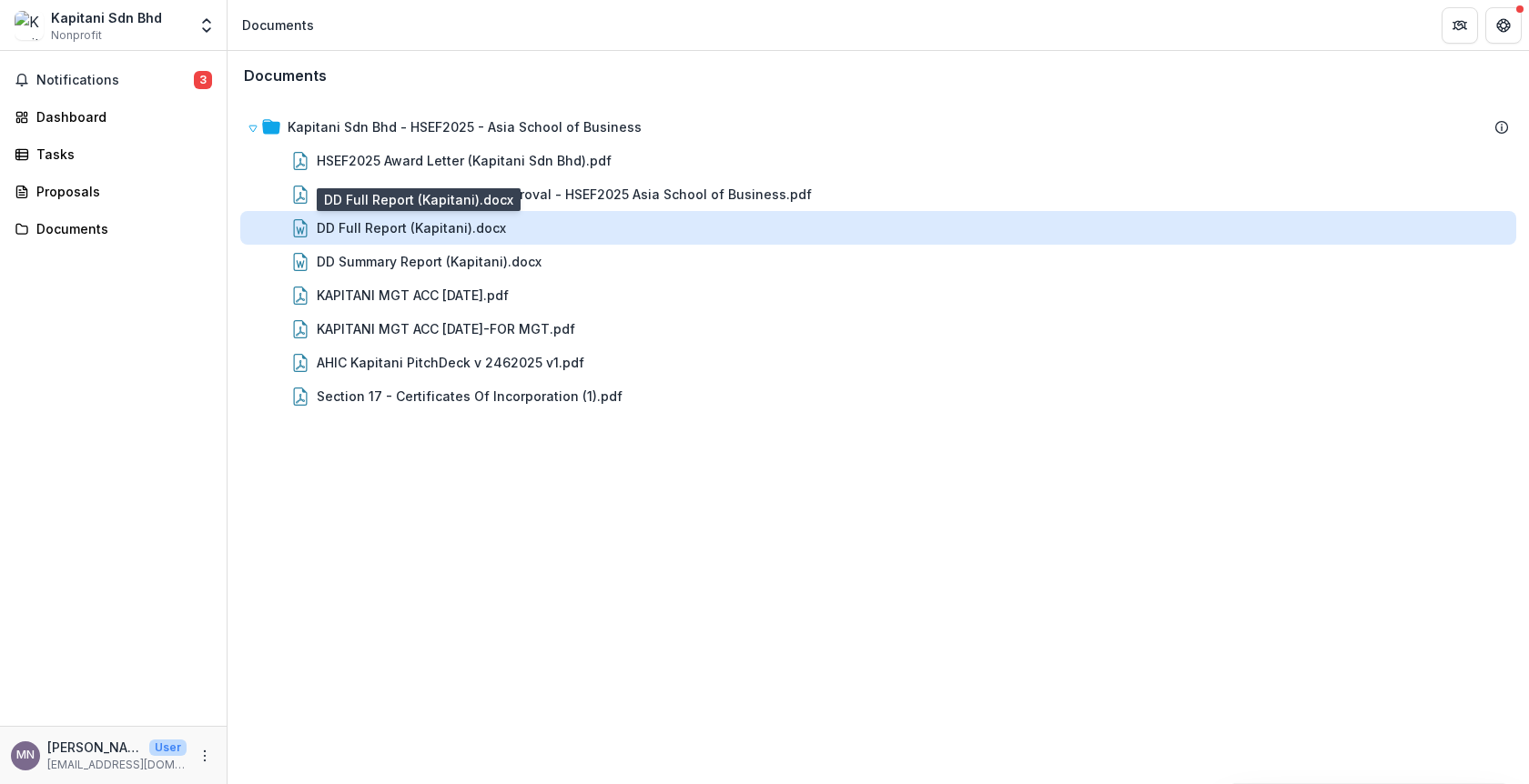
click at [431, 231] on div "DD Full Report (Kapitani).docx" at bounding box center [411, 228] width 189 height 19
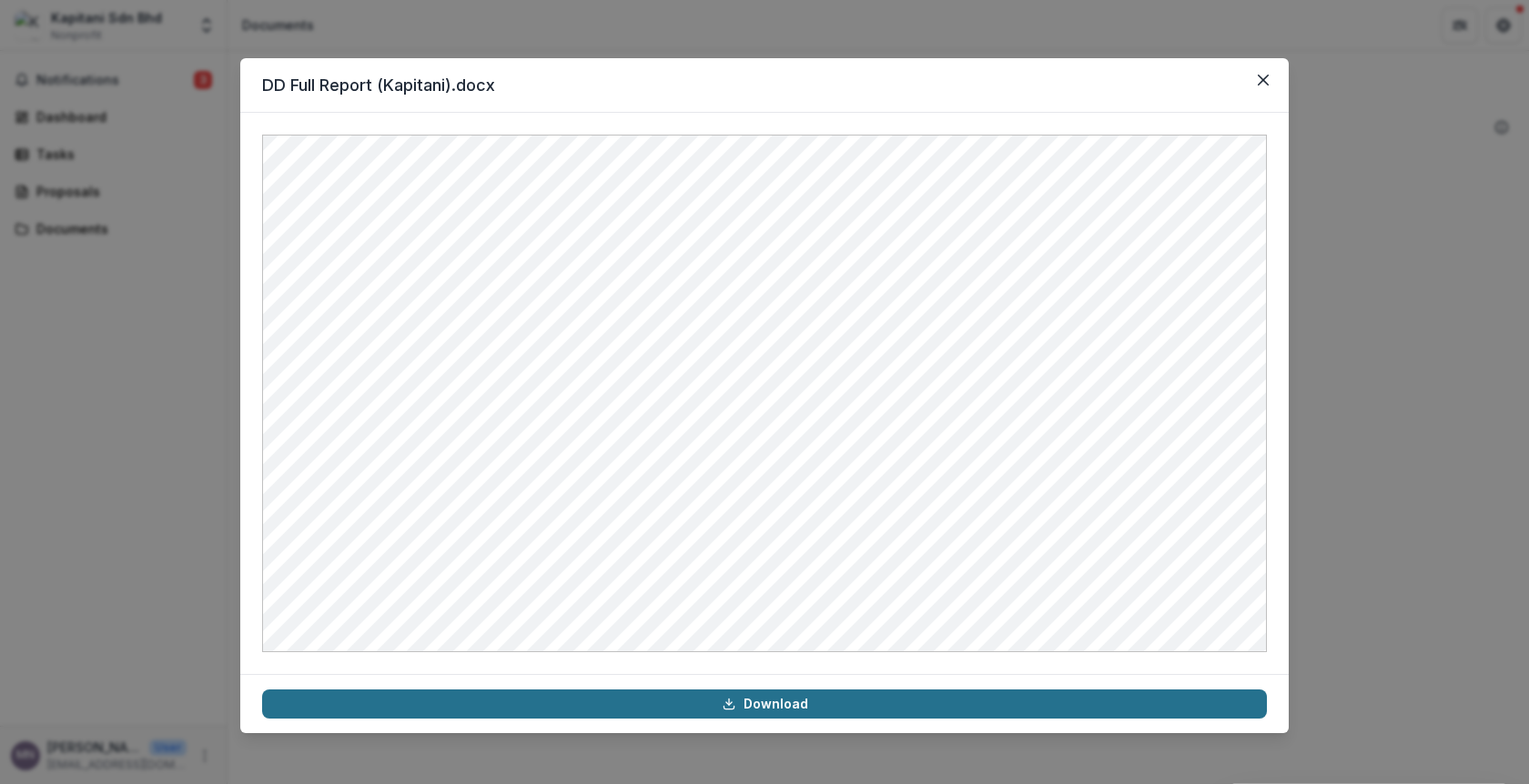
click at [823, 710] on link "Download" at bounding box center [764, 705] width 1005 height 29
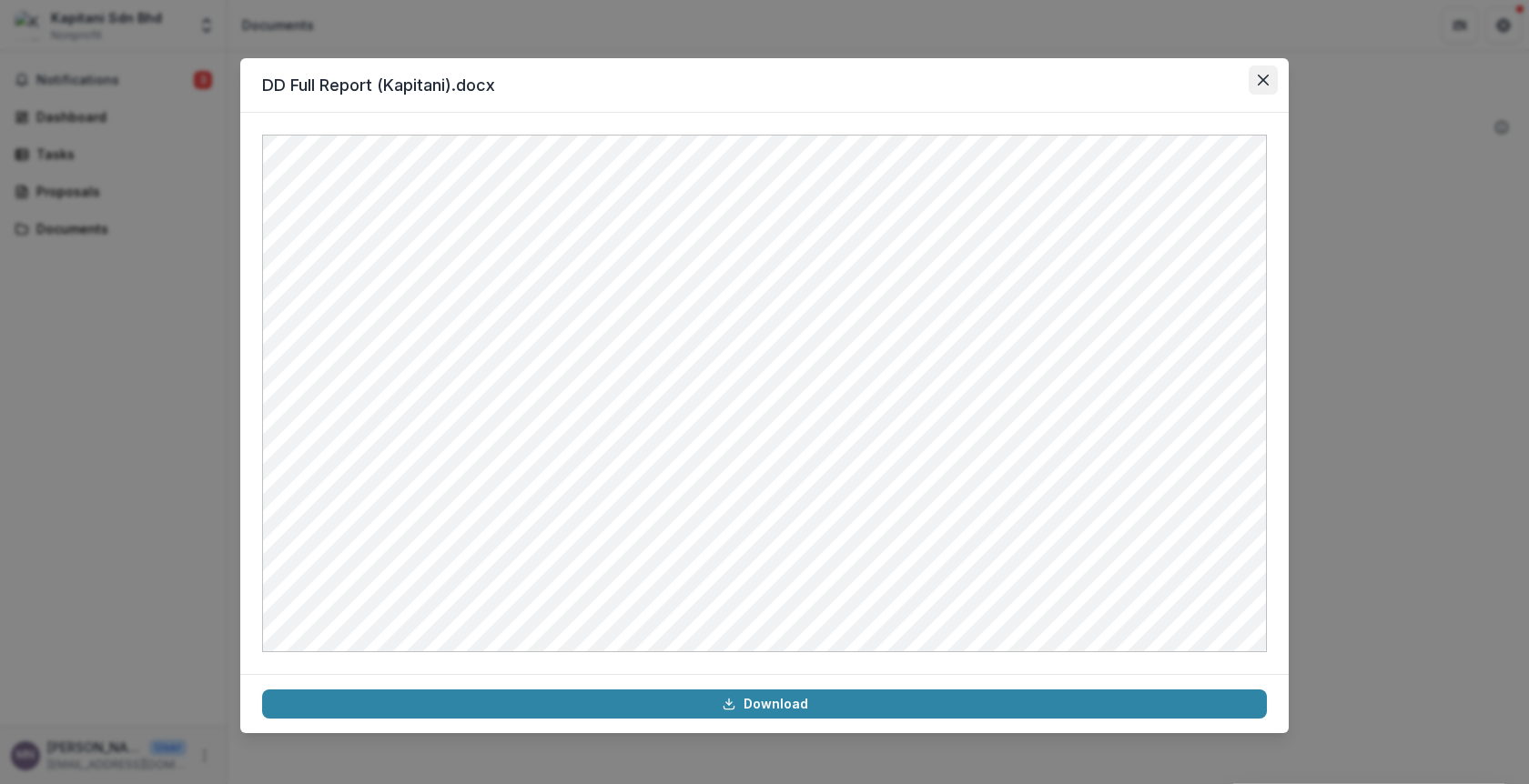
click at [1259, 79] on icon "Close" at bounding box center [1263, 79] width 11 height 11
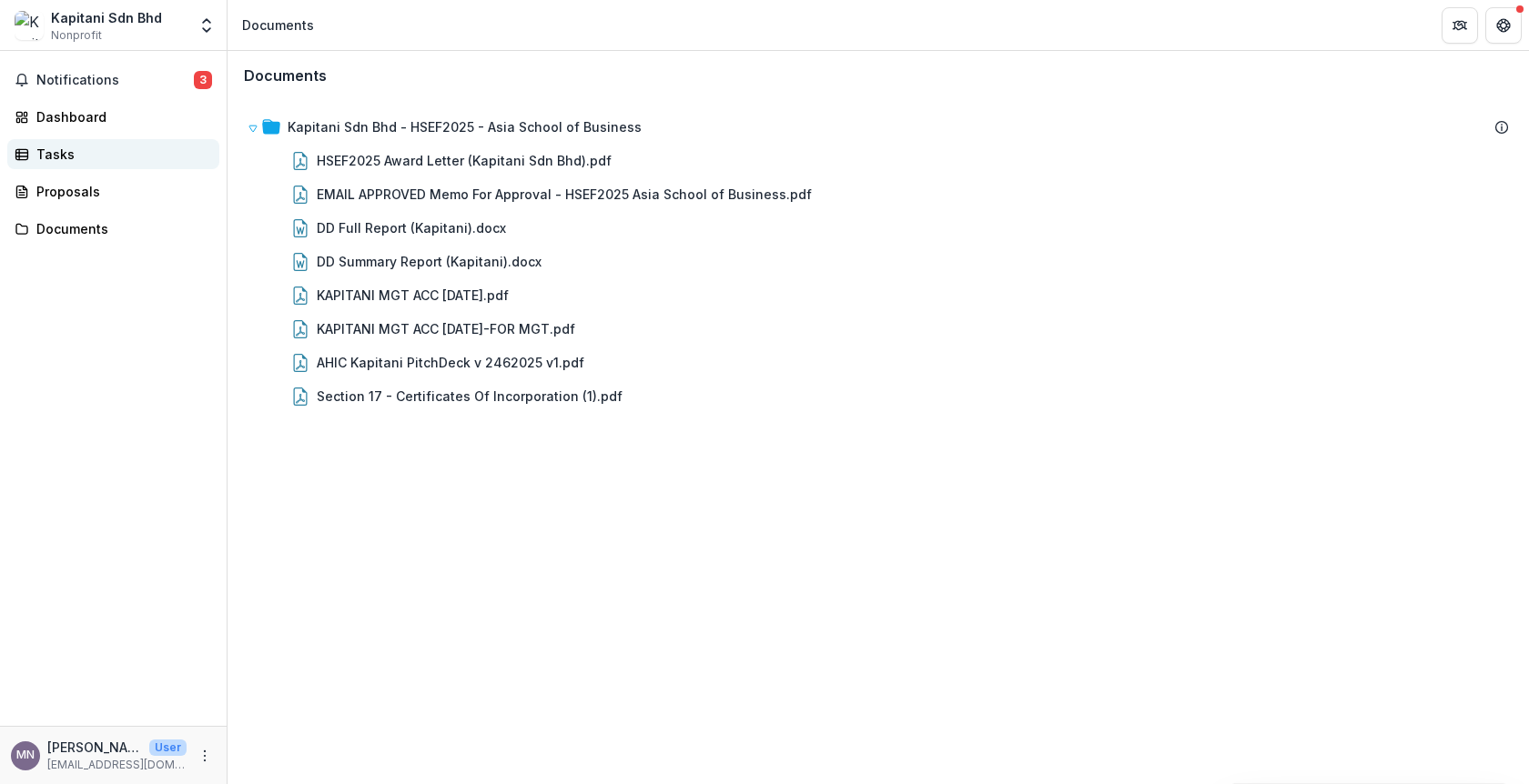
click at [81, 164] on link "Tasks" at bounding box center [113, 154] width 212 height 30
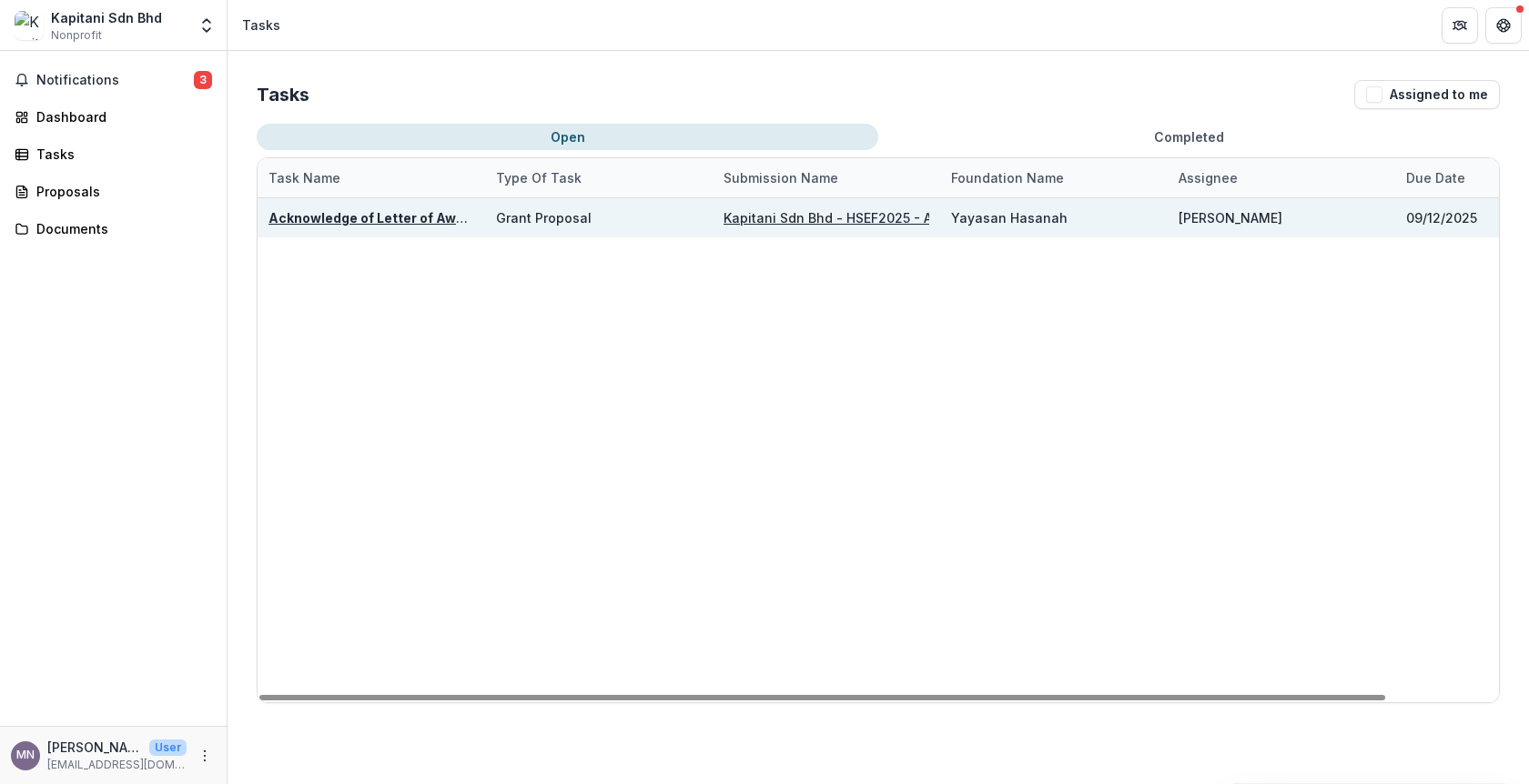
click at [436, 221] on u "Acknowledge of Letter of Award" at bounding box center [373, 218] width 209 height 16
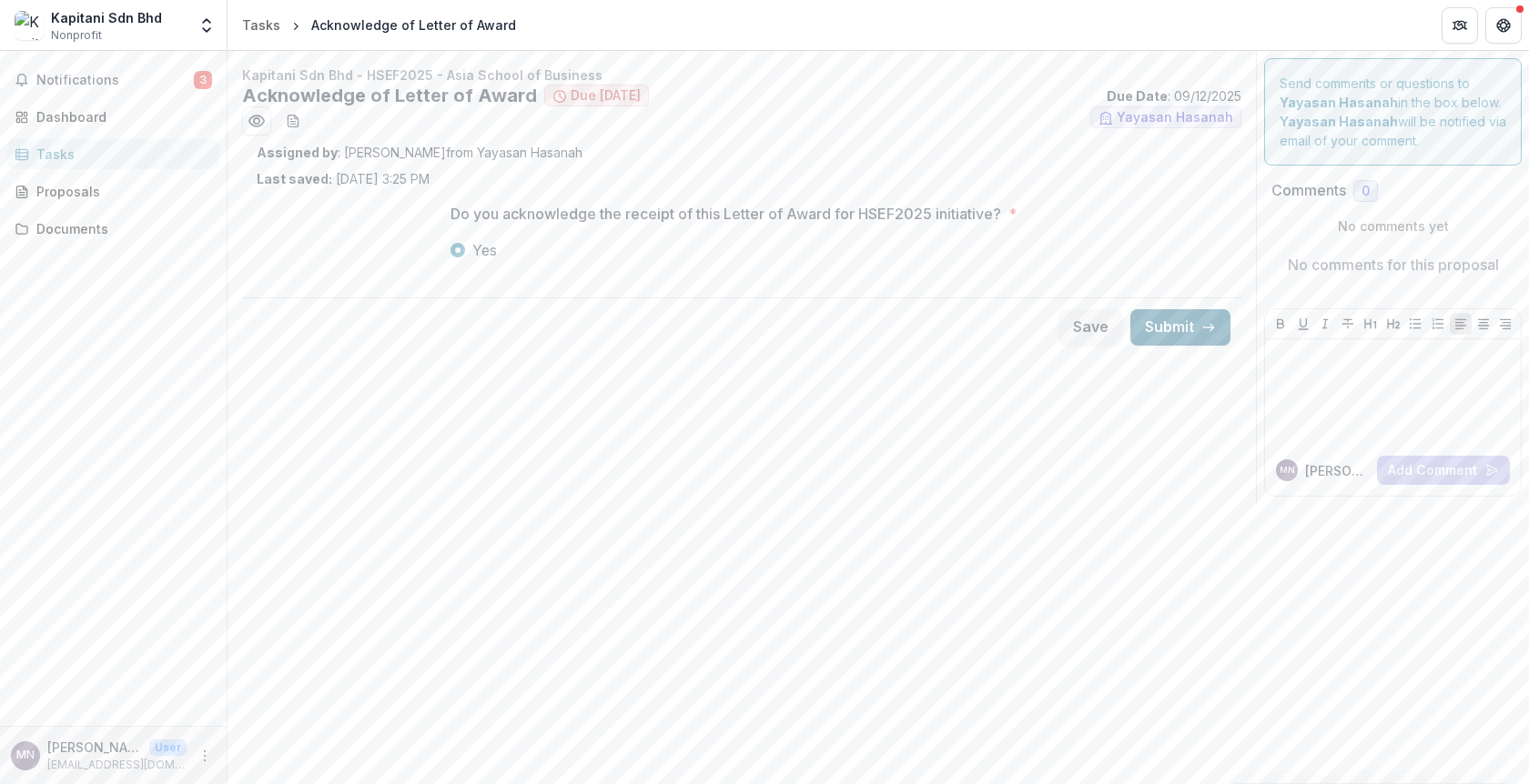
click at [1187, 340] on button "Submit" at bounding box center [1181, 327] width 100 height 36
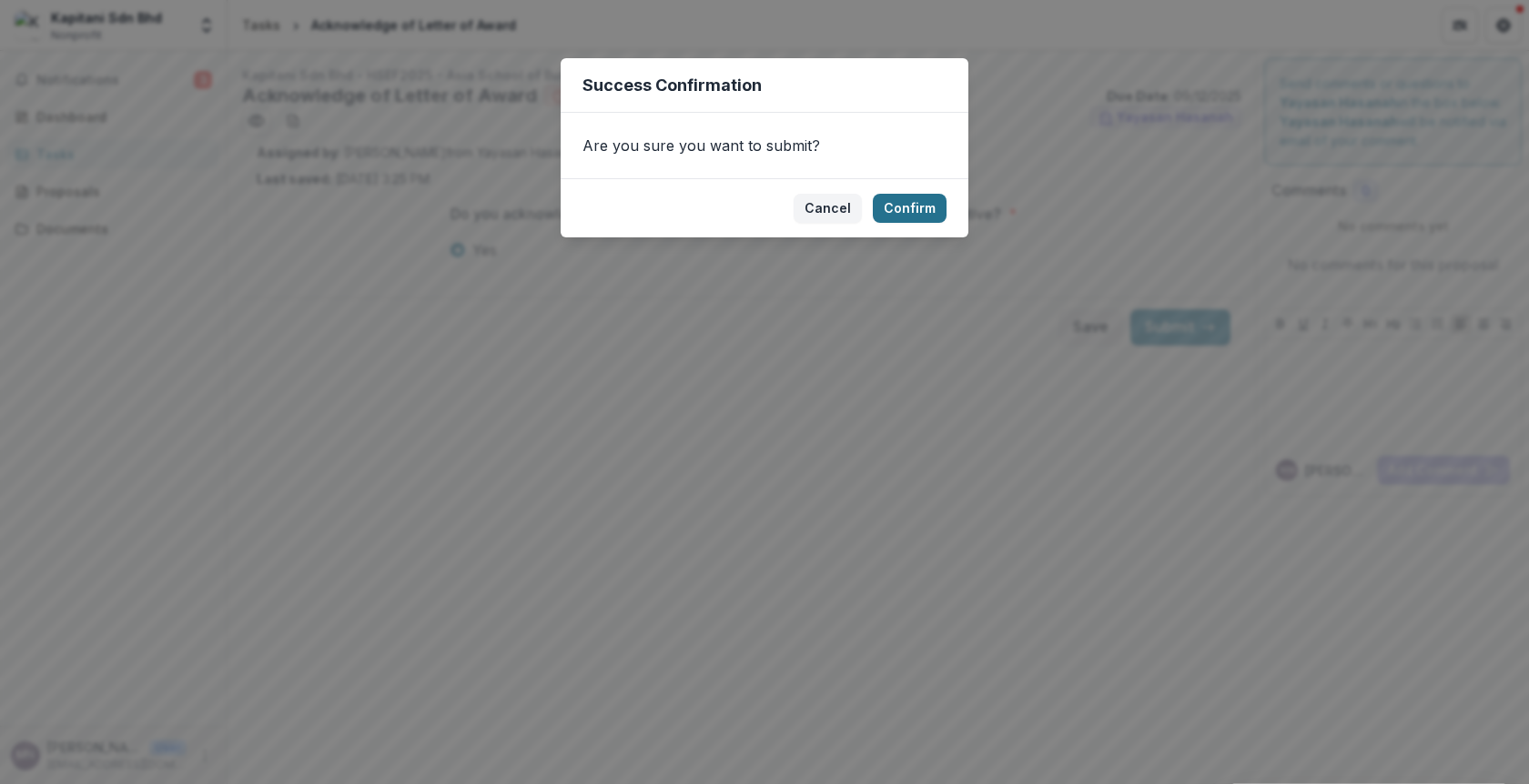
click at [910, 208] on button "Confirm" at bounding box center [909, 209] width 74 height 29
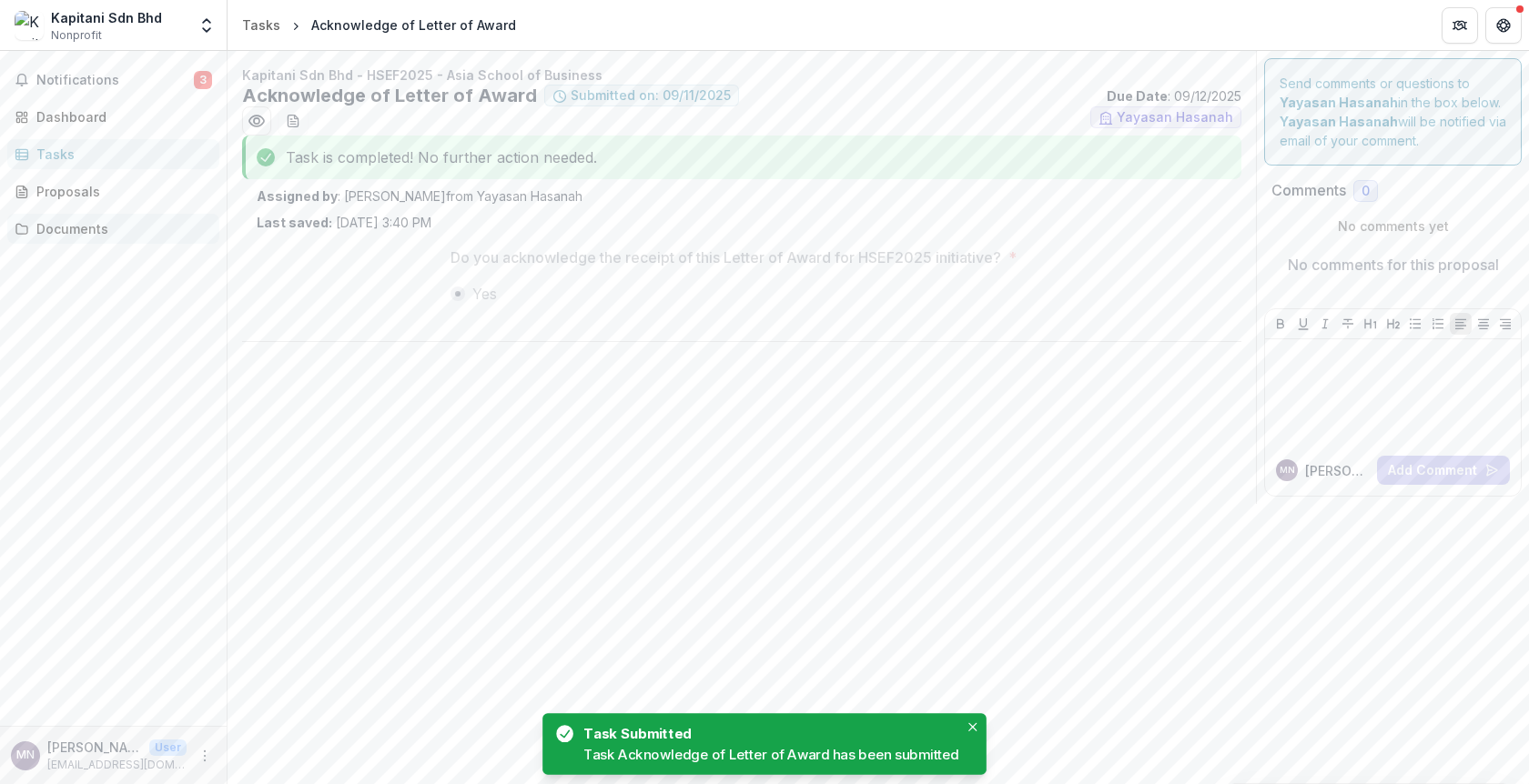
click at [71, 225] on div "Documents" at bounding box center [121, 228] width 169 height 19
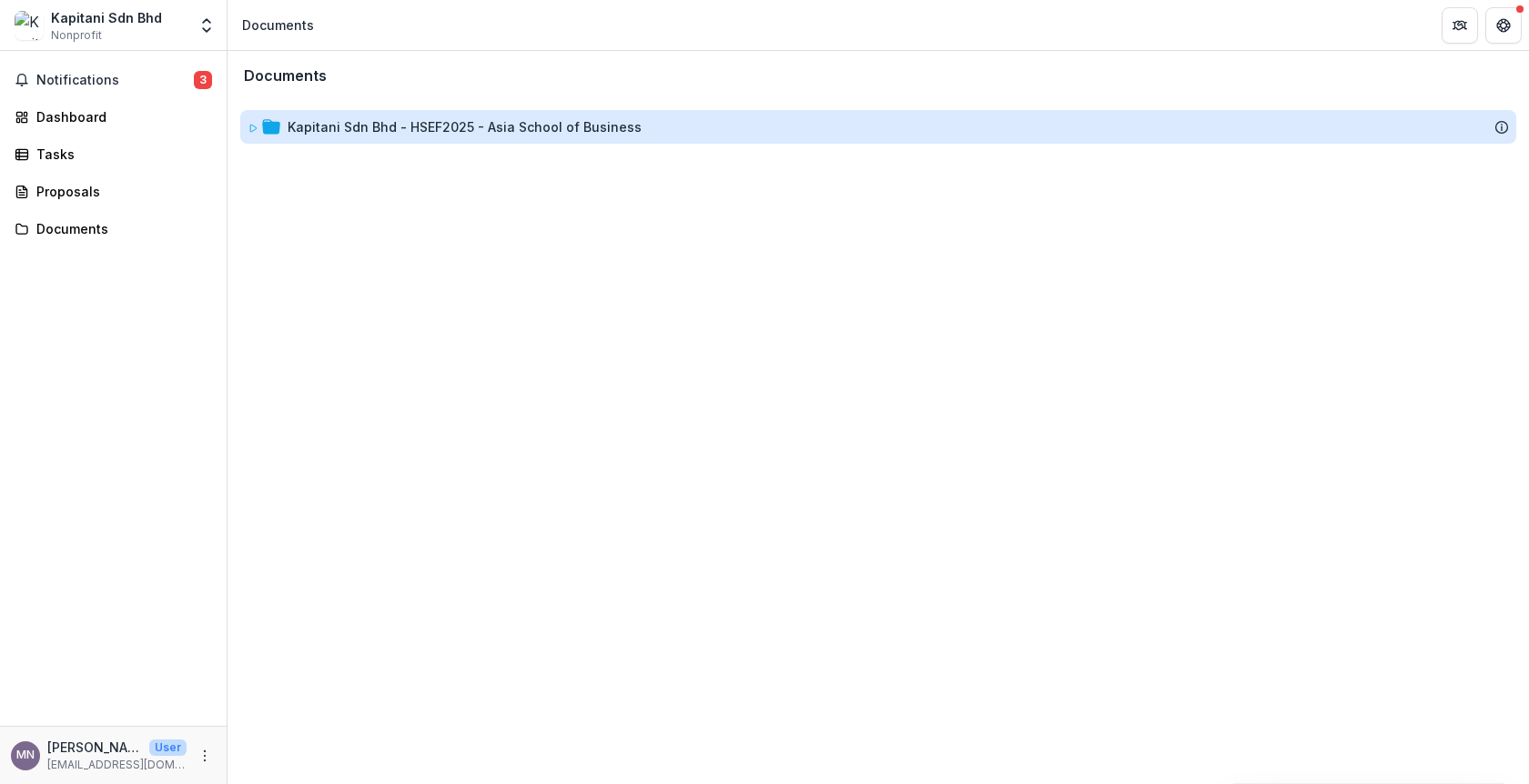
click at [336, 126] on div "Kapitani Sdn Bhd - HSEF2025 - Asia School of Business" at bounding box center [464, 127] width 354 height 19
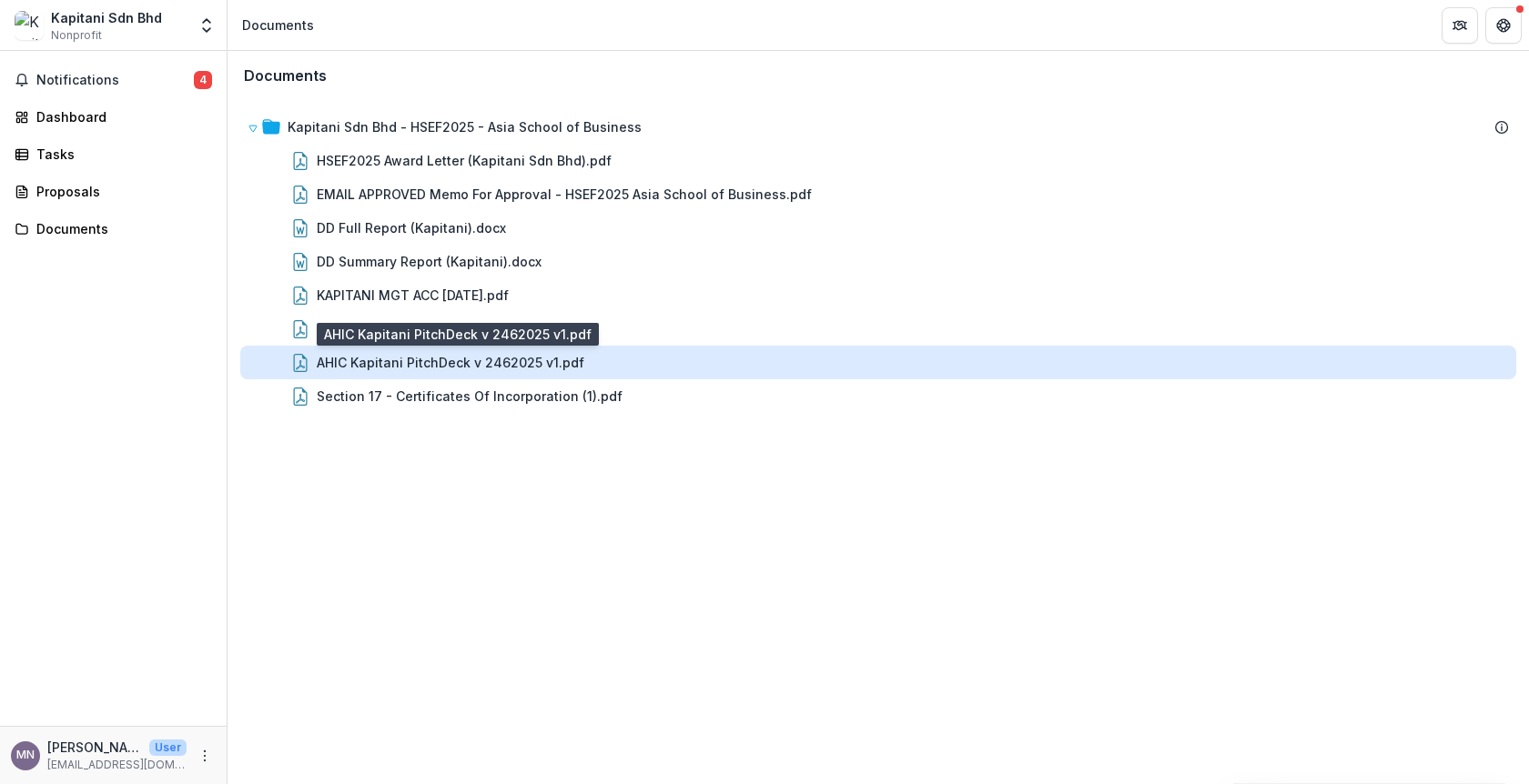
click at [443, 366] on div "AHIC Kapitani PitchDeck v 2462025 v1.pdf" at bounding box center [450, 362] width 268 height 19
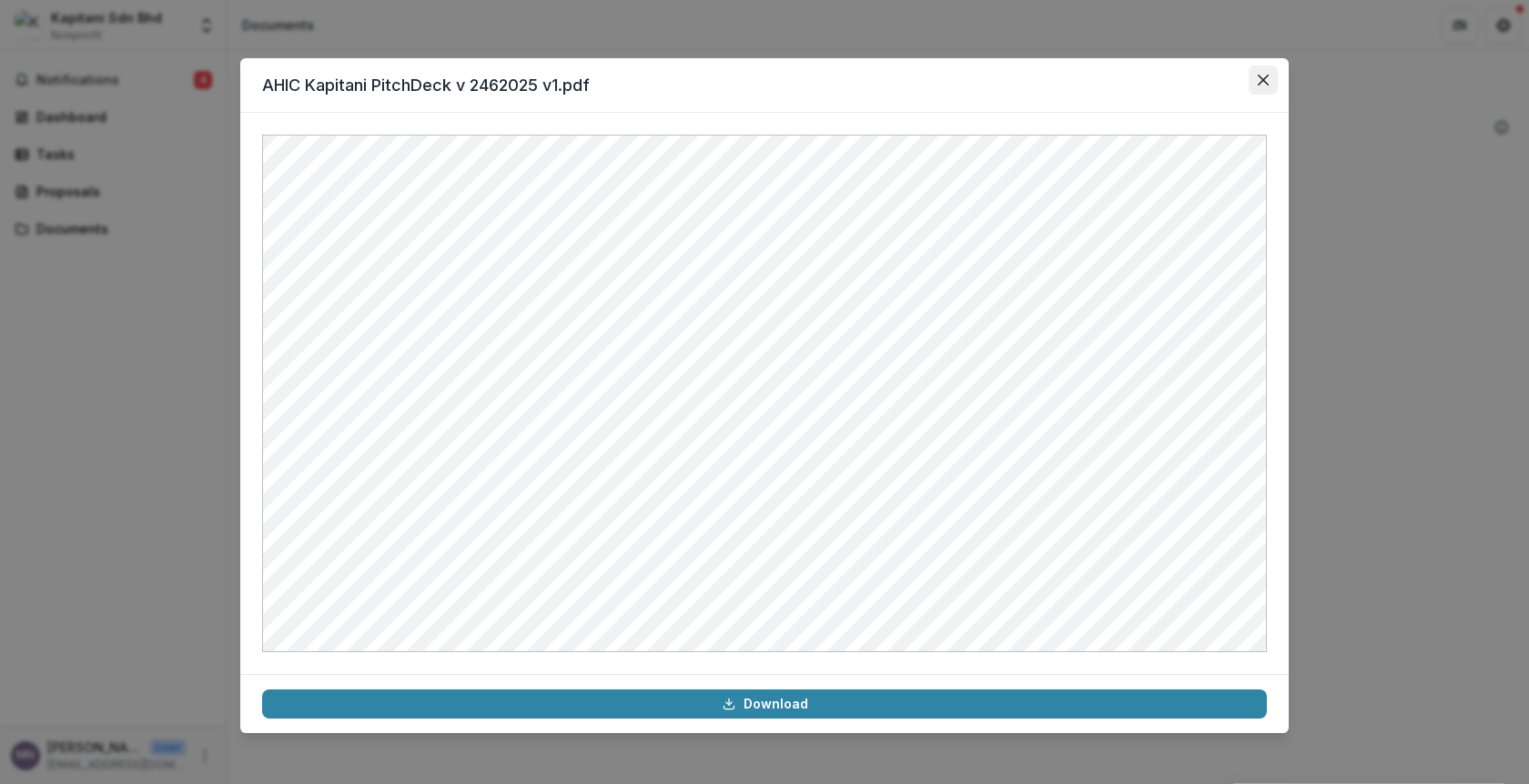
click at [1264, 77] on icon "Close" at bounding box center [1263, 79] width 11 height 11
